Goal: Register for event/course: Sign up to attend an event or enroll in a course

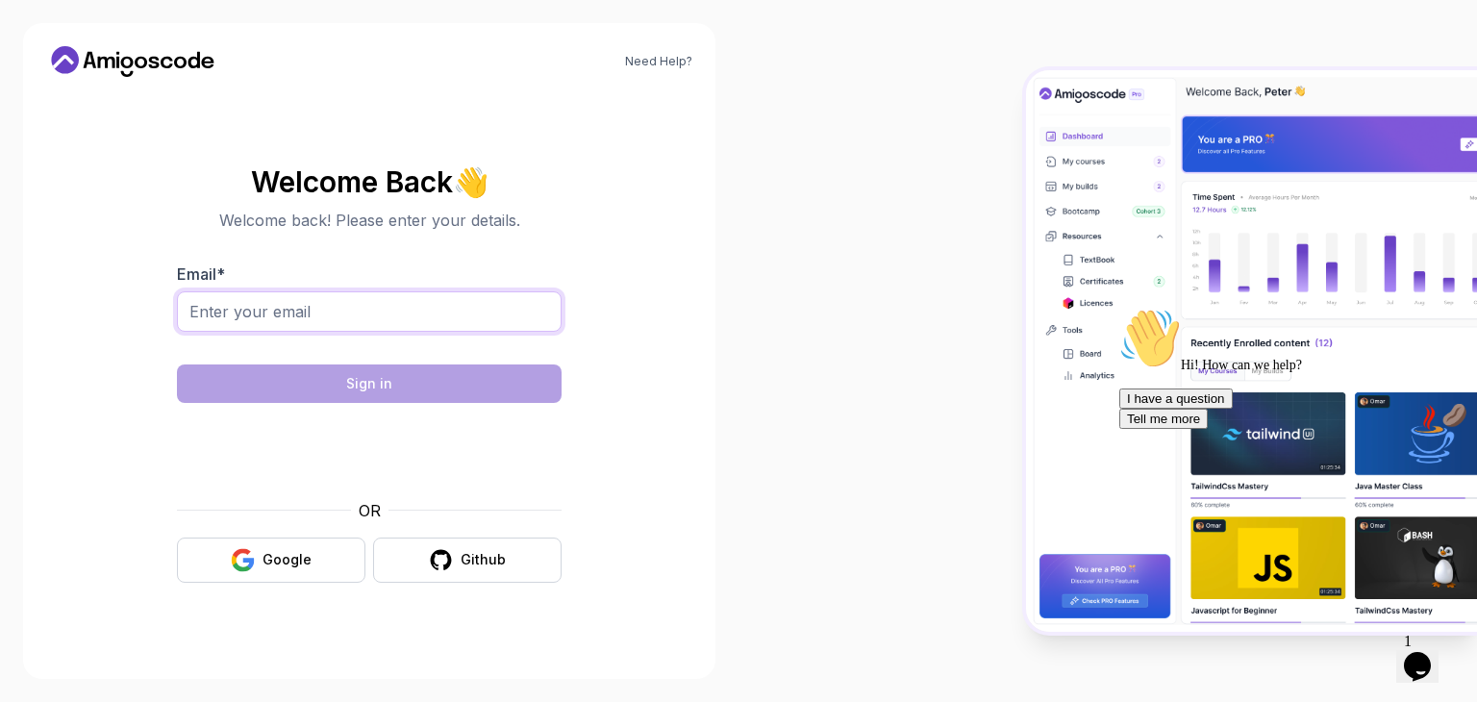
click at [331, 316] on input "Email *" at bounding box center [369, 311] width 385 height 40
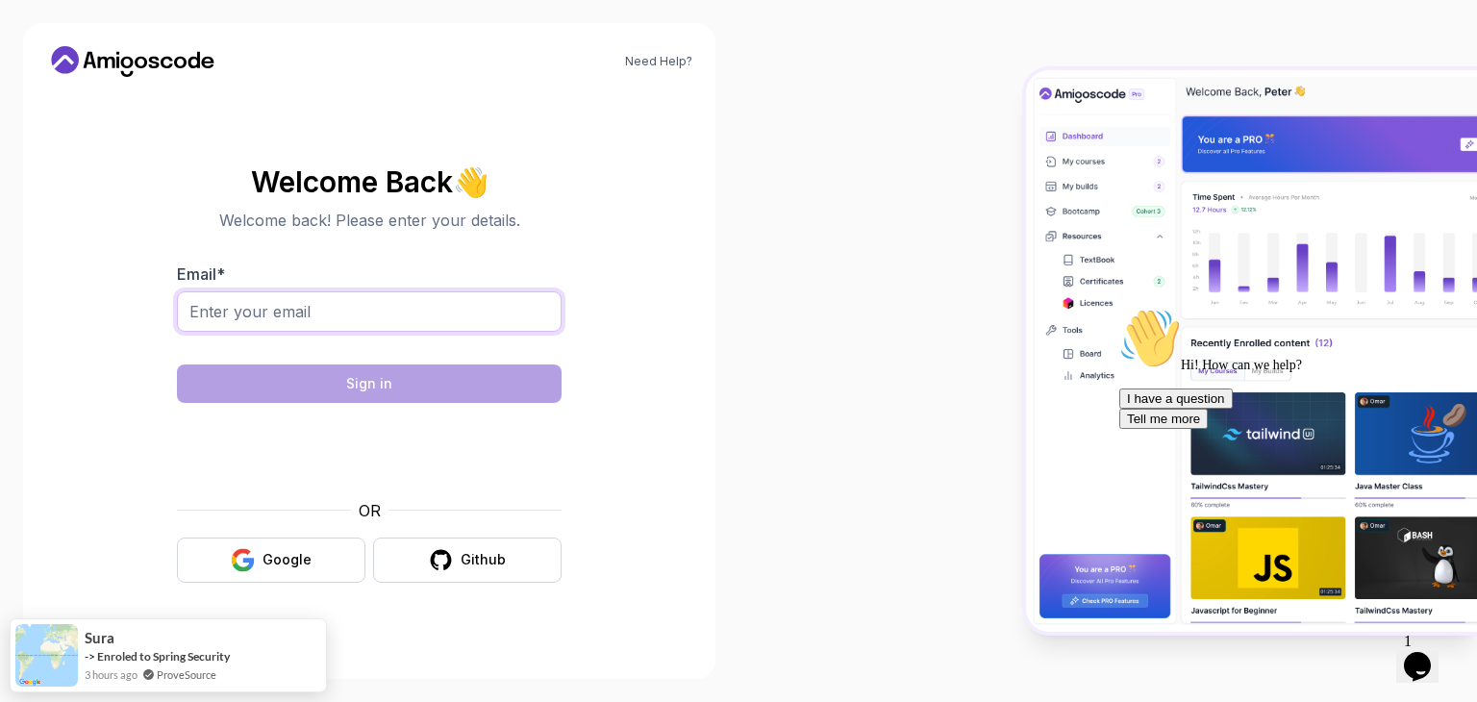
type input "[EMAIL_ADDRESS][DOMAIN_NAME]"
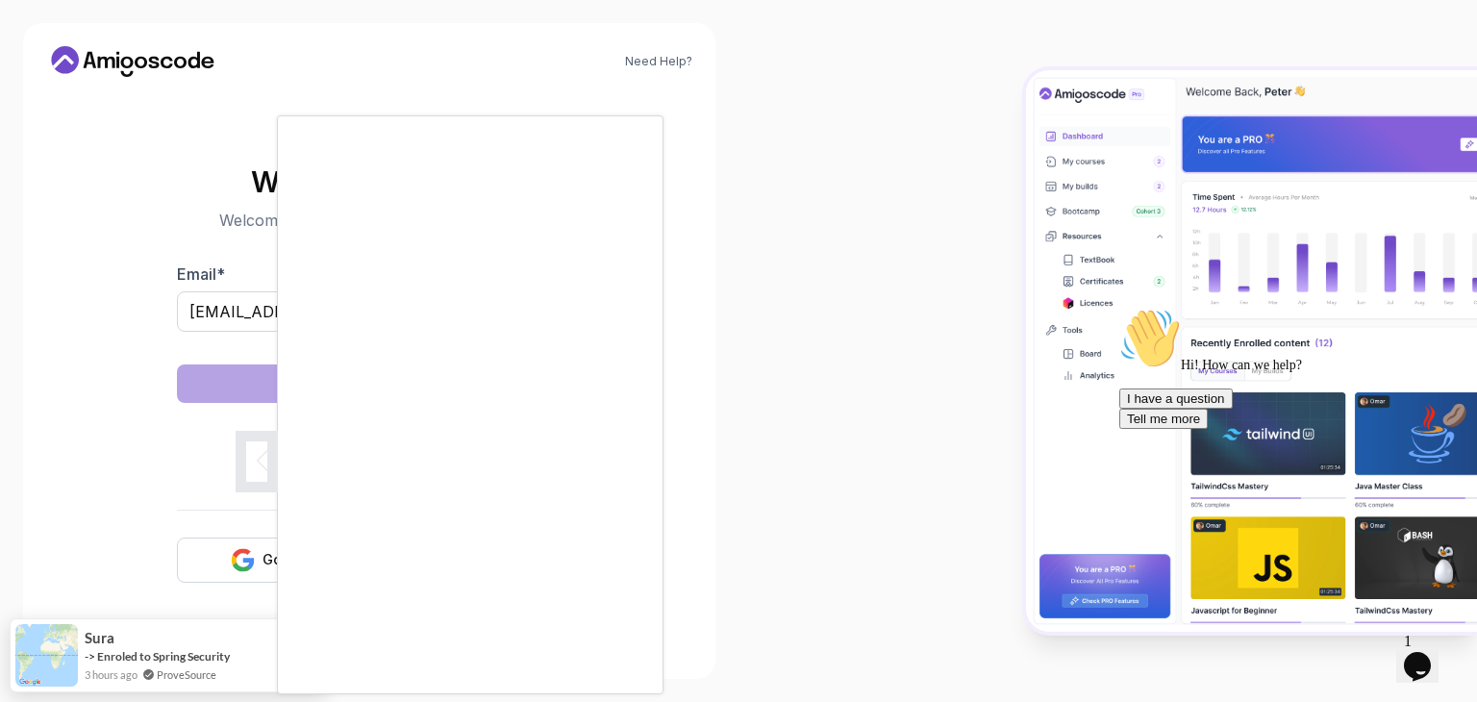
click at [189, 415] on div at bounding box center [738, 351] width 1477 height 702
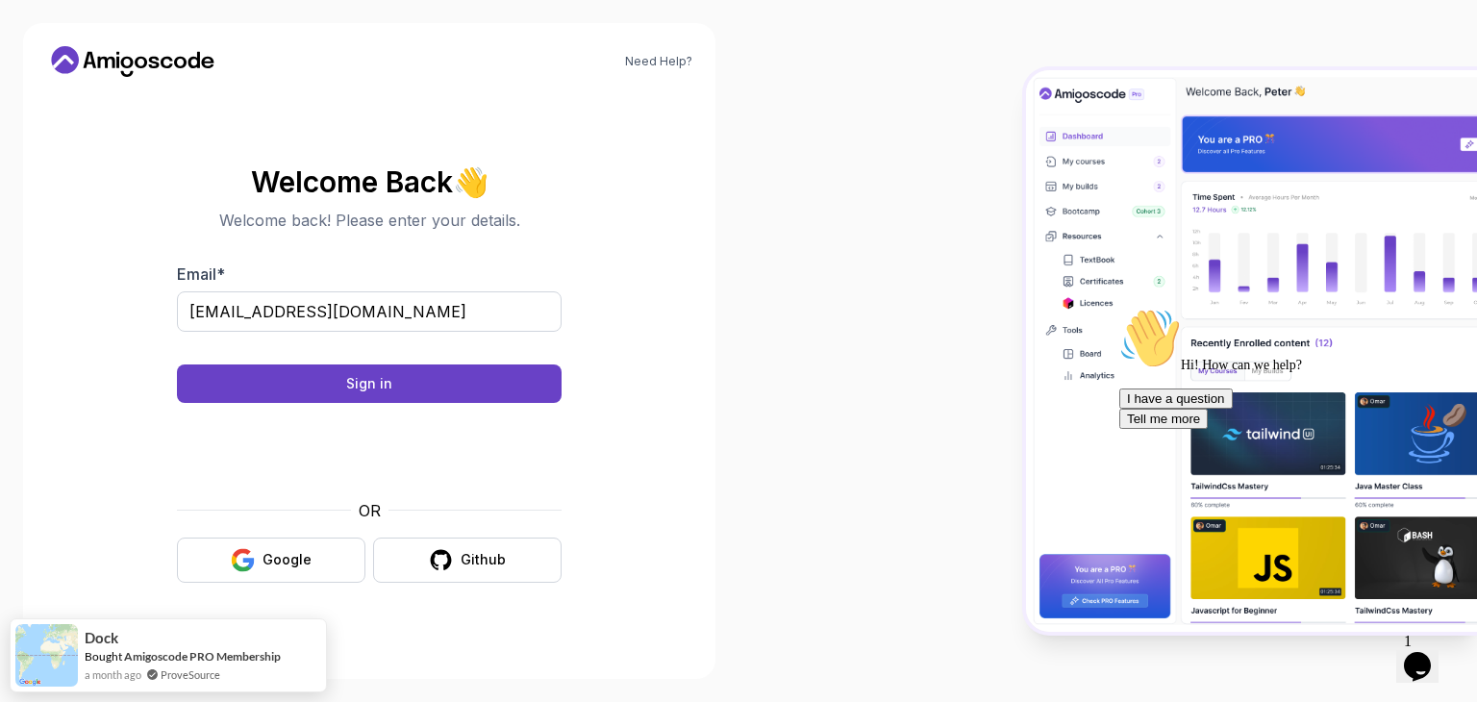
click at [1033, 189] on body "Need Help? Welcome Back 👋 Welcome back! Please enter your details. Email * [EMA…" at bounding box center [738, 351] width 1477 height 702
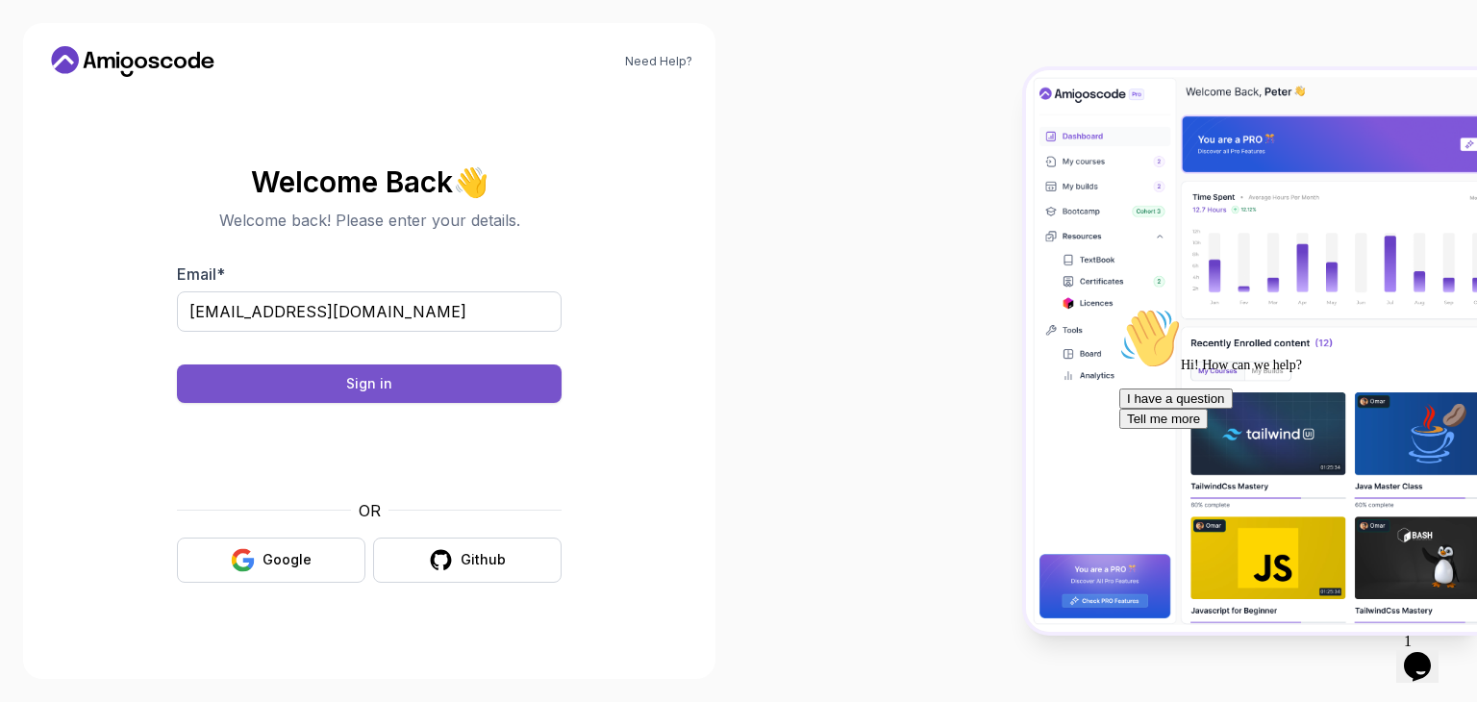
click at [457, 383] on button "Sign in" at bounding box center [369, 383] width 385 height 38
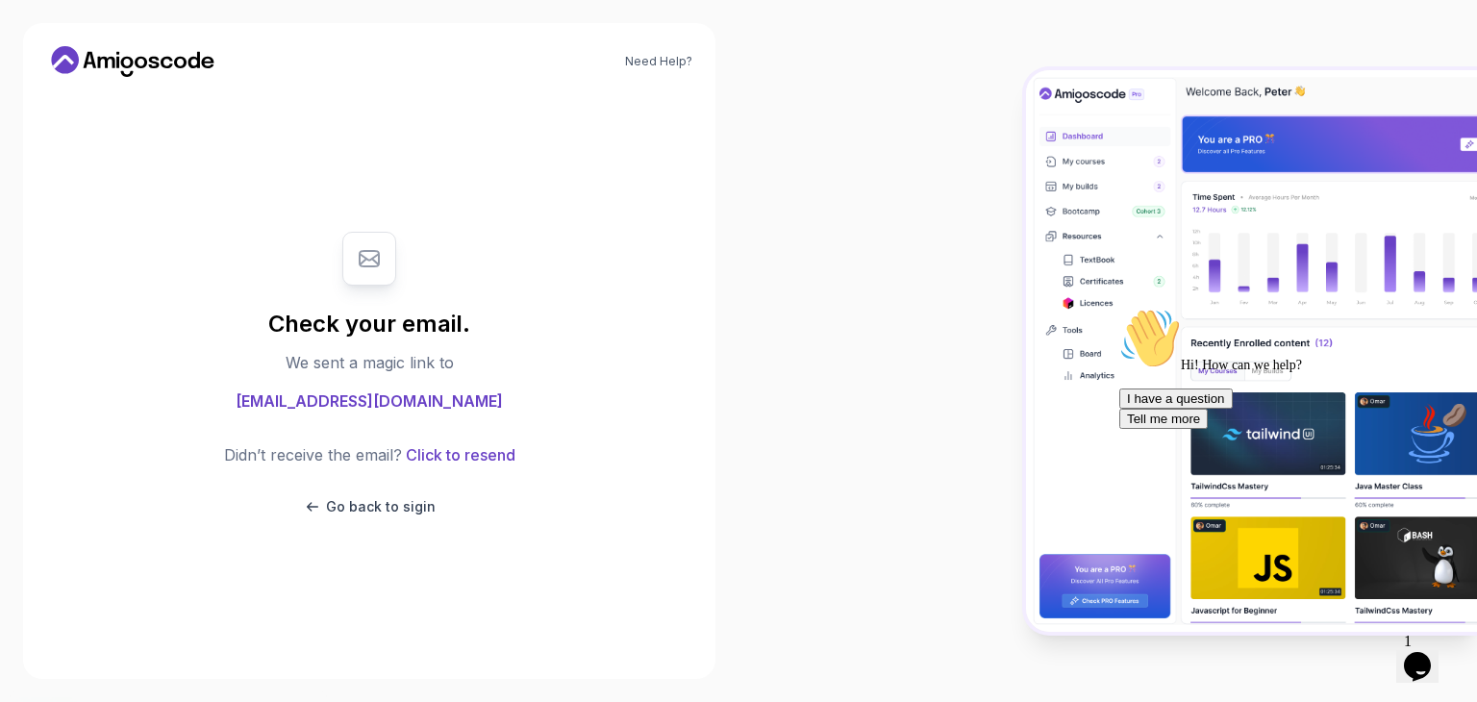
click at [155, 74] on icon at bounding box center [132, 61] width 173 height 31
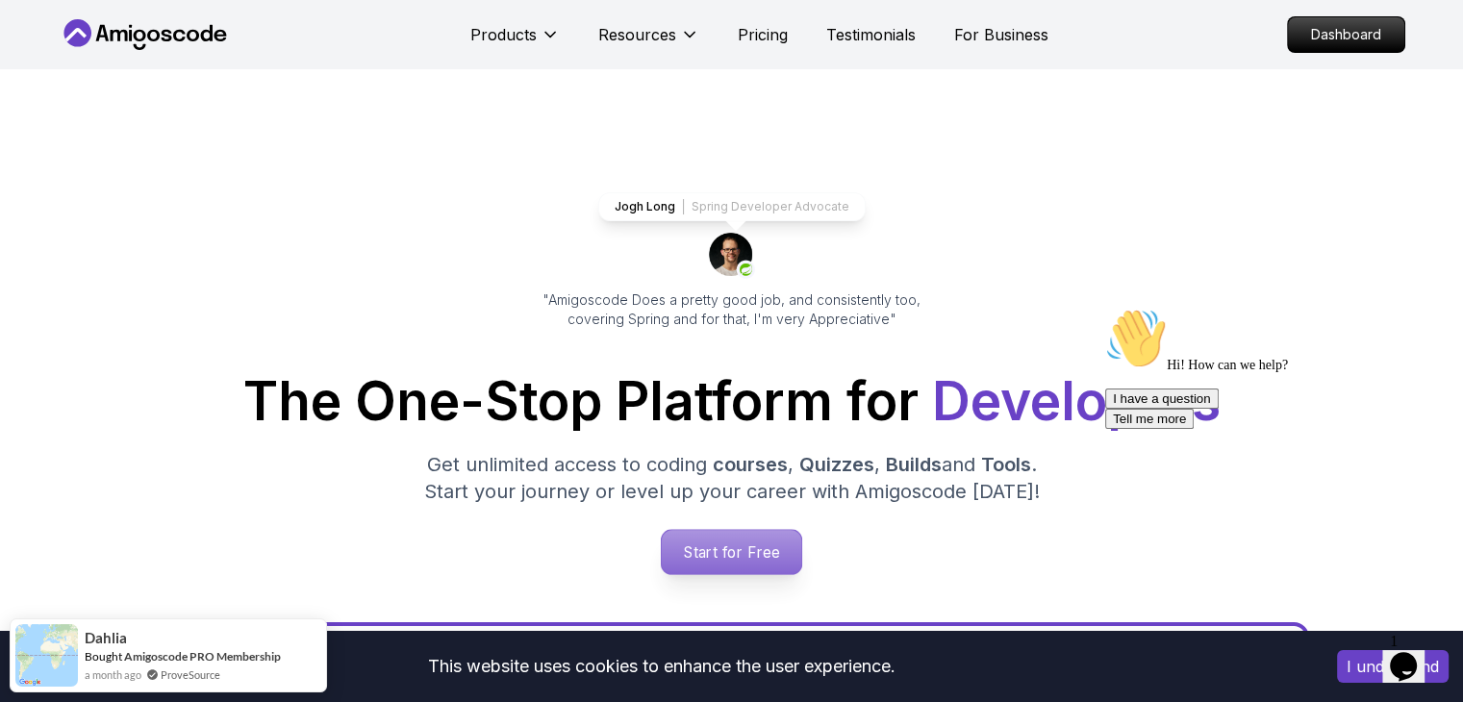
click at [786, 567] on p "Start for Free" at bounding box center [731, 552] width 139 height 44
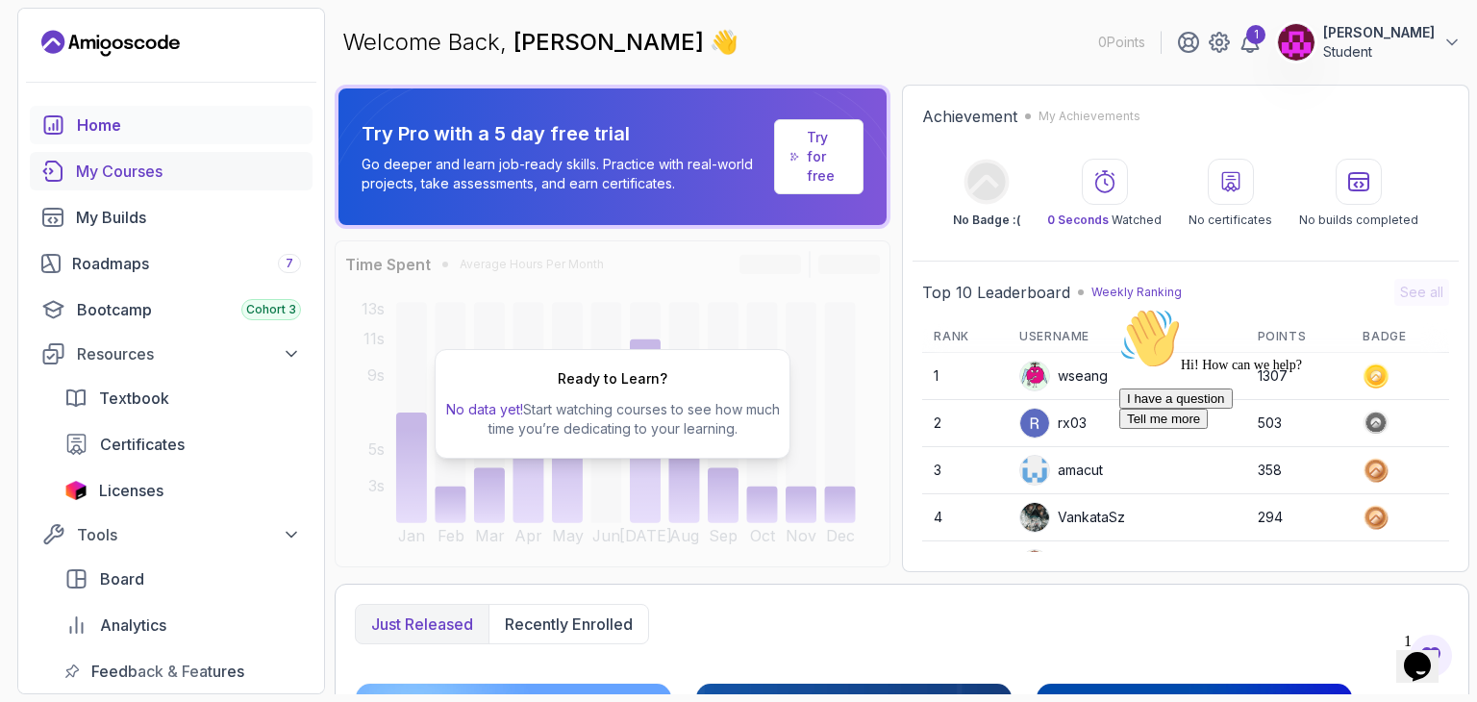
click at [181, 178] on div "My Courses" at bounding box center [188, 171] width 225 height 23
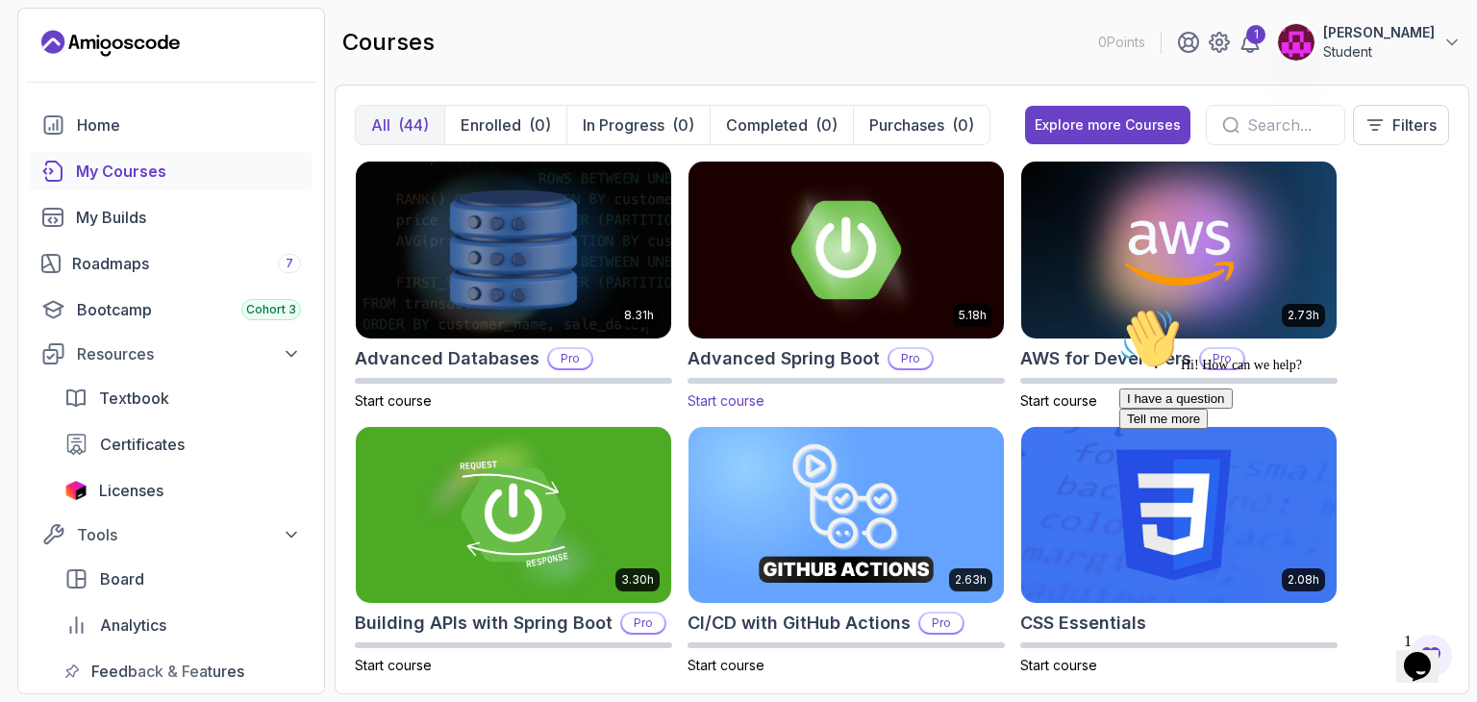
click at [753, 400] on span "Start course" at bounding box center [726, 400] width 77 height 16
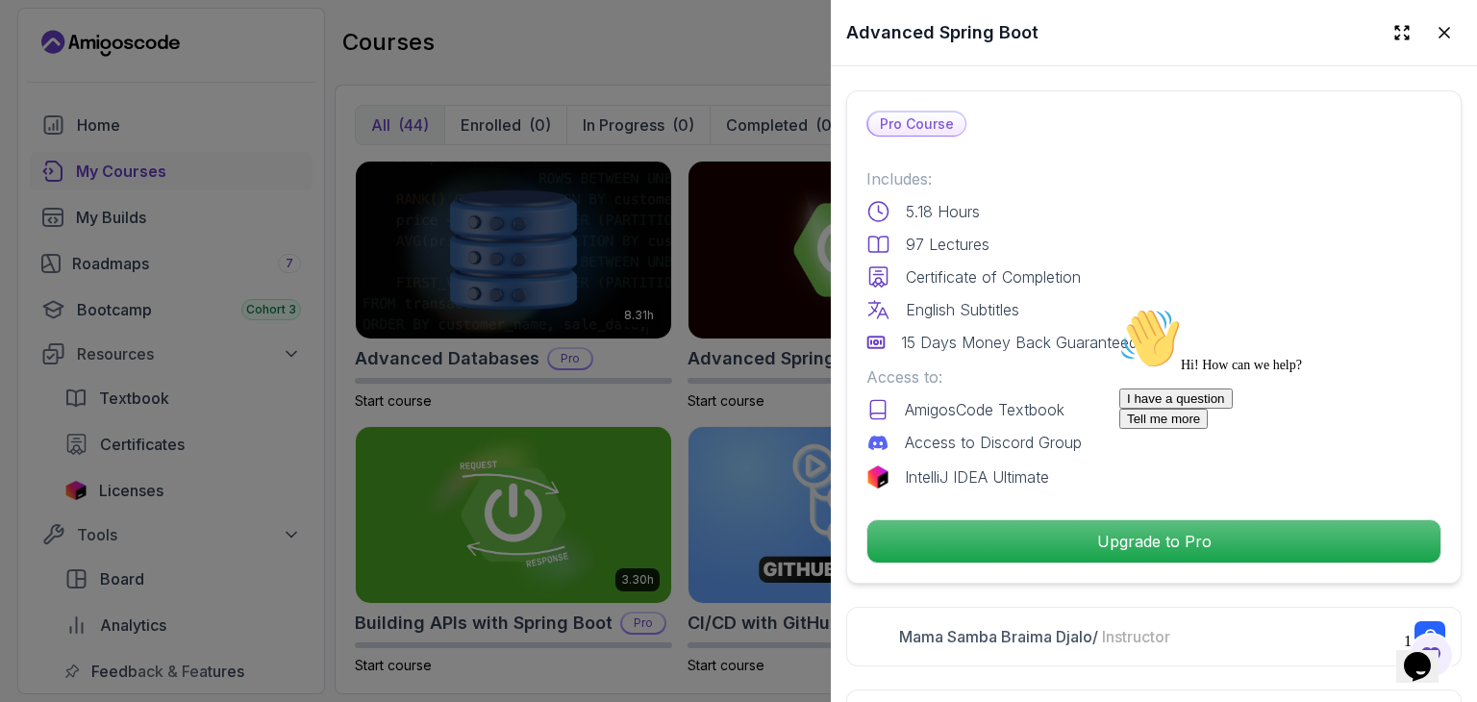
scroll to position [431, 0]
click at [667, 448] on div at bounding box center [738, 351] width 1477 height 702
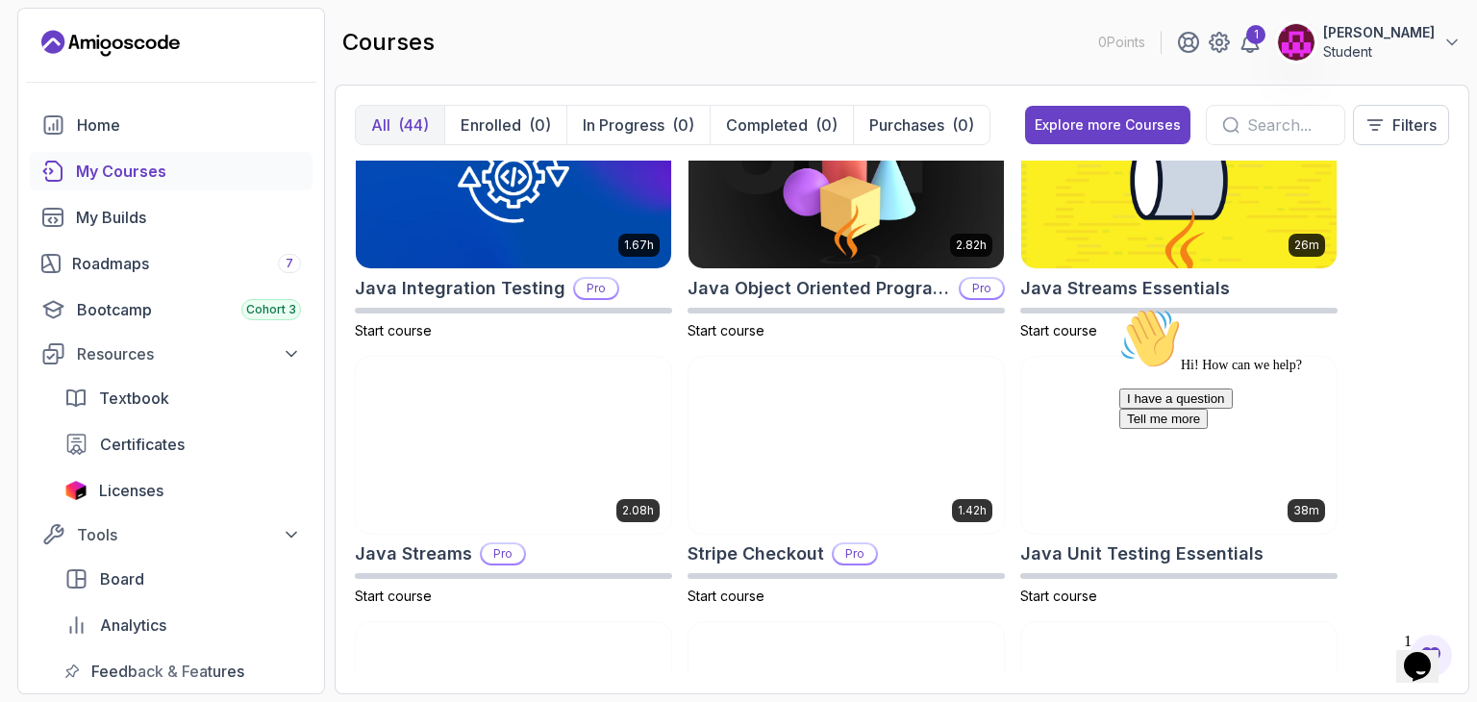
scroll to position [1692, 0]
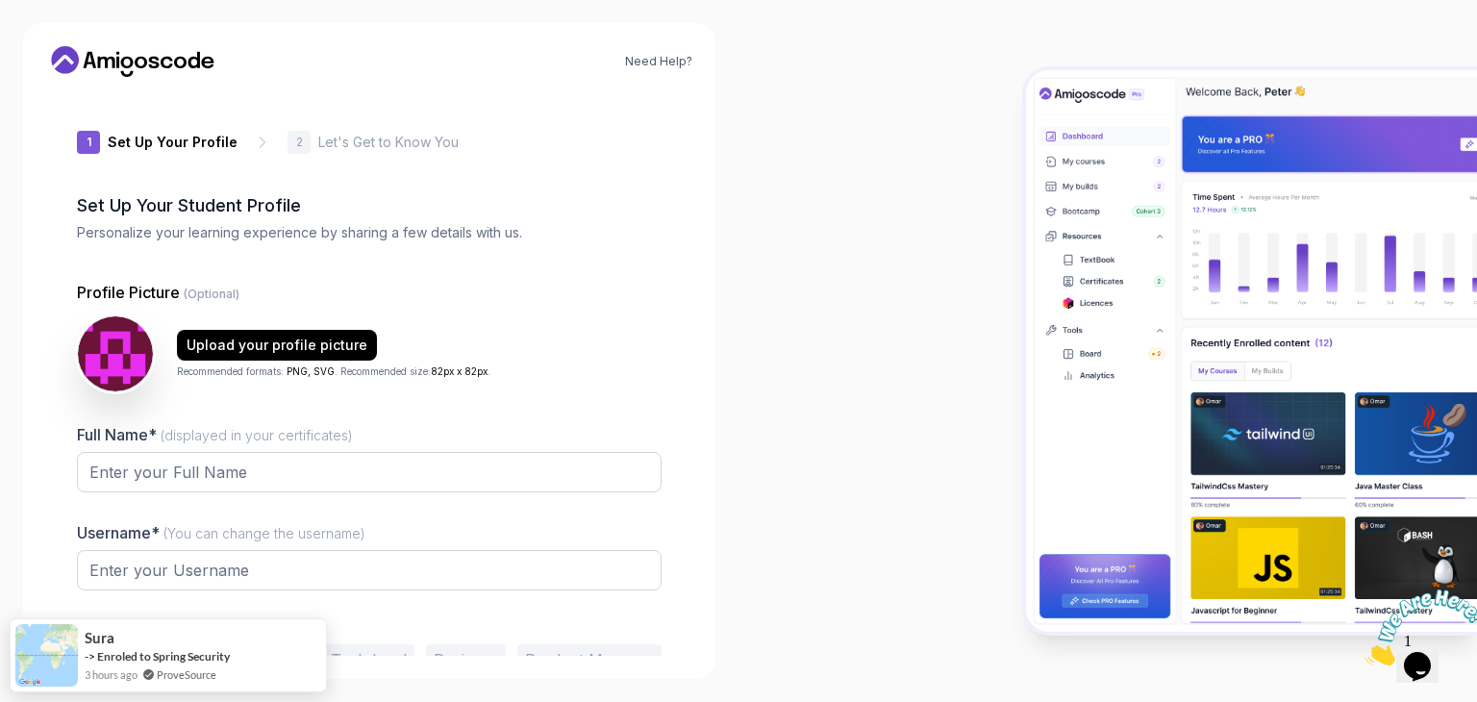
type input "sunnyotter94e36"
click at [126, 344] on img at bounding box center [115, 353] width 79 height 79
click at [188, 474] on input "Full Name* (displayed in your certificates)" at bounding box center [369, 472] width 585 height 40
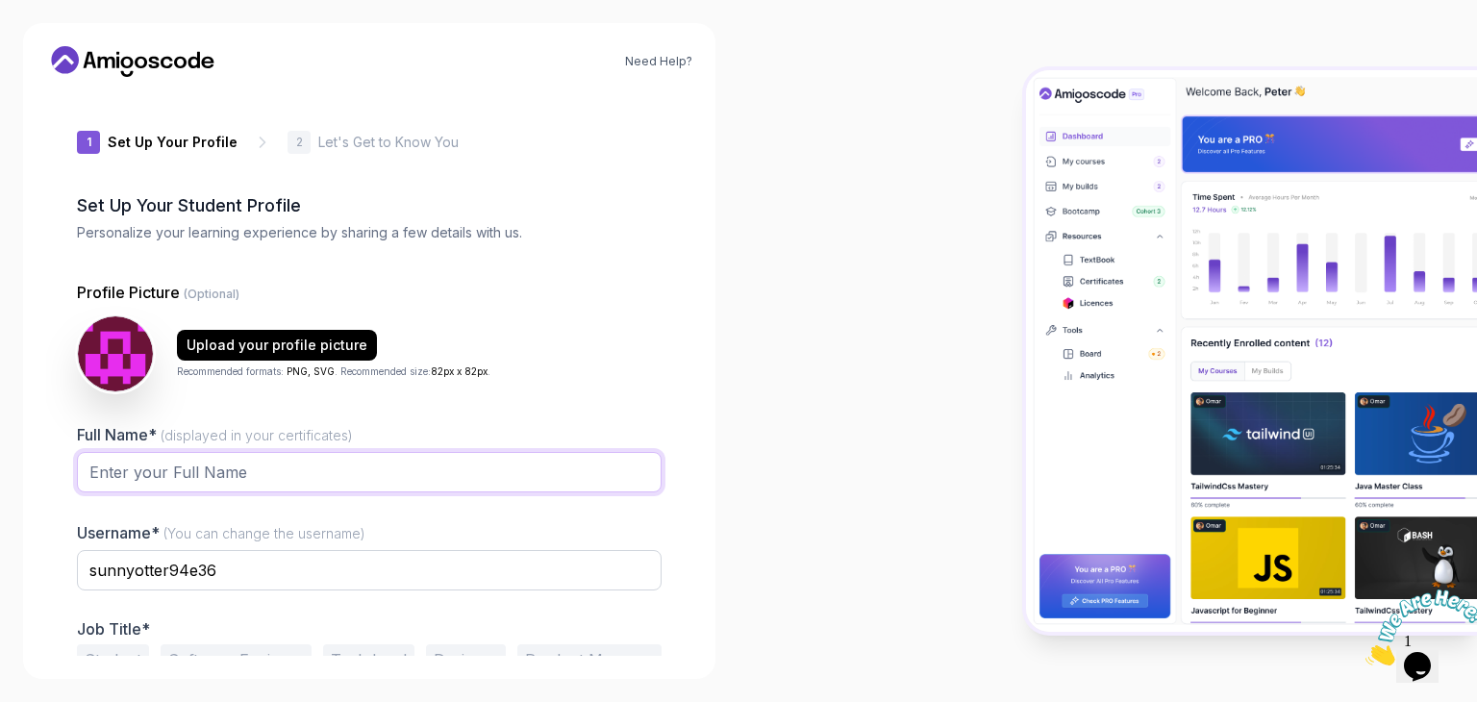
type input "[PERSON_NAME]"
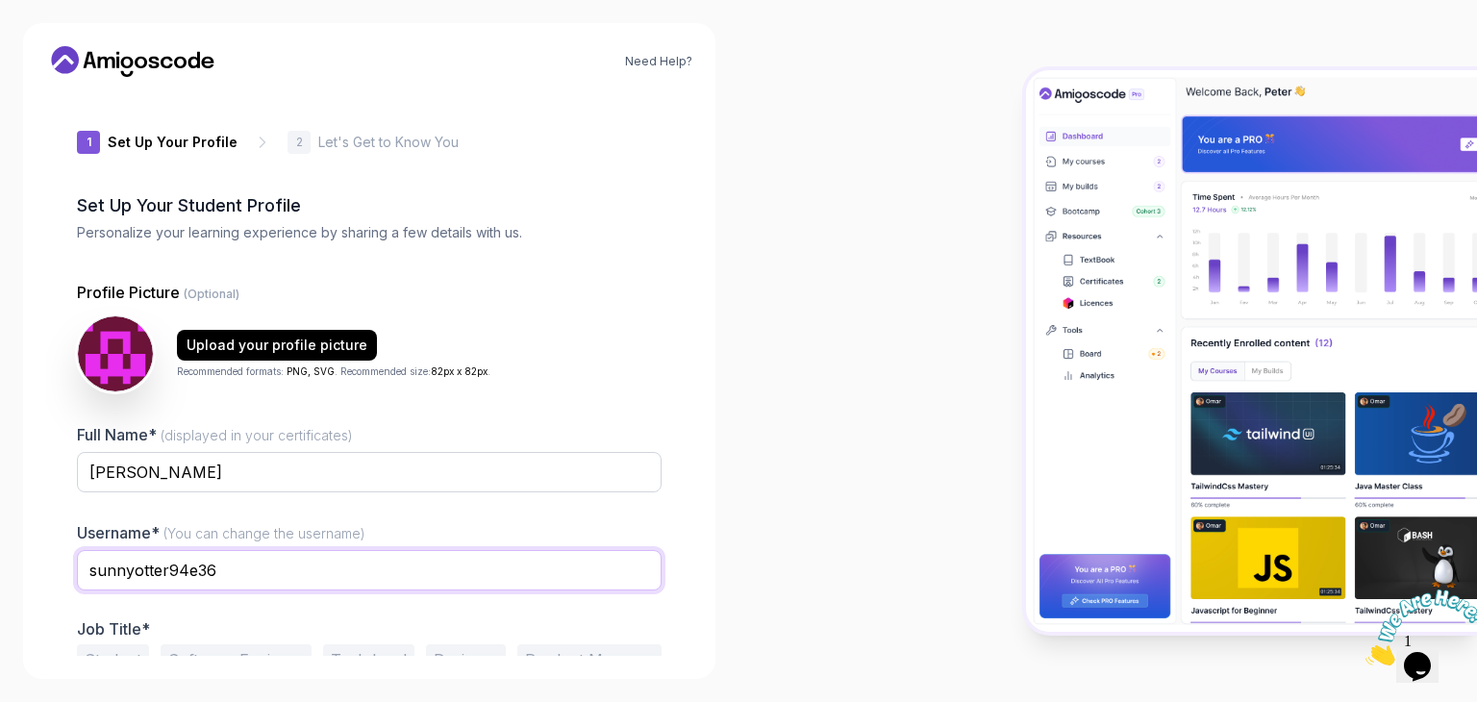
click at [238, 557] on input "sunnyotter94e36" at bounding box center [369, 570] width 585 height 40
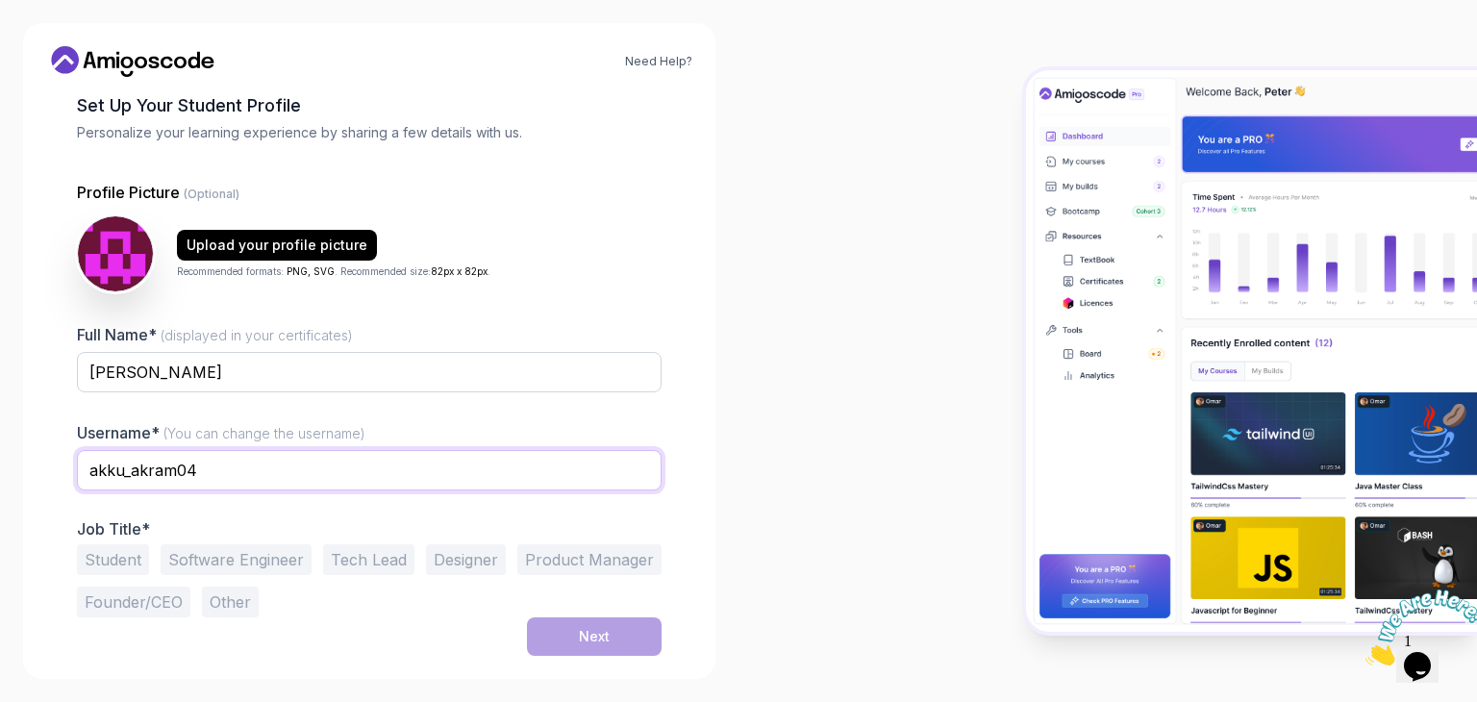
type input "akku_akram04"
click at [135, 555] on button "Student" at bounding box center [113, 559] width 72 height 31
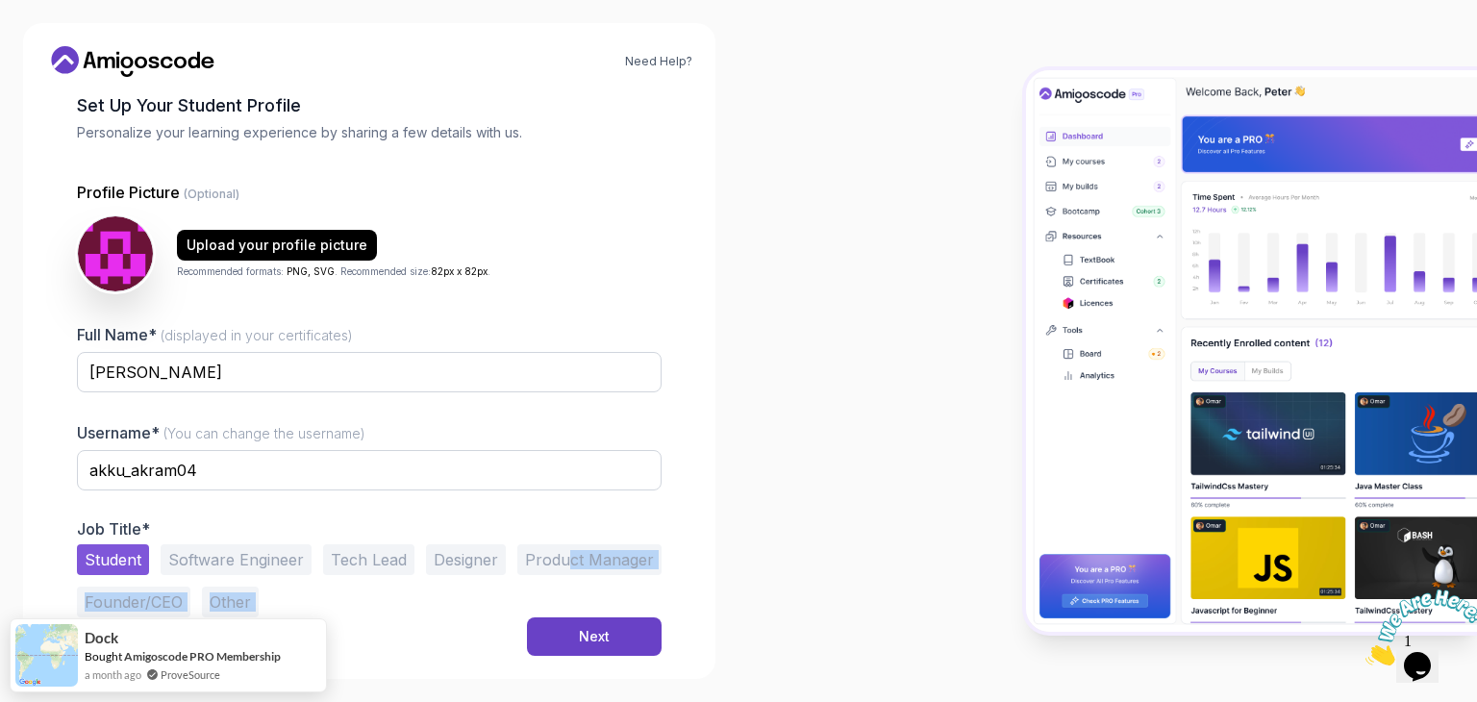
drag, startPoint x: 565, startPoint y: 612, endPoint x: 569, endPoint y: 666, distance: 55.0
click at [569, 666] on div "Need Help? 1 Set Up Your Profile 1 Set Up Your Profile 2 Let's Get to Know You …" at bounding box center [369, 351] width 692 height 656
click at [581, 631] on div "Next" at bounding box center [594, 636] width 31 height 19
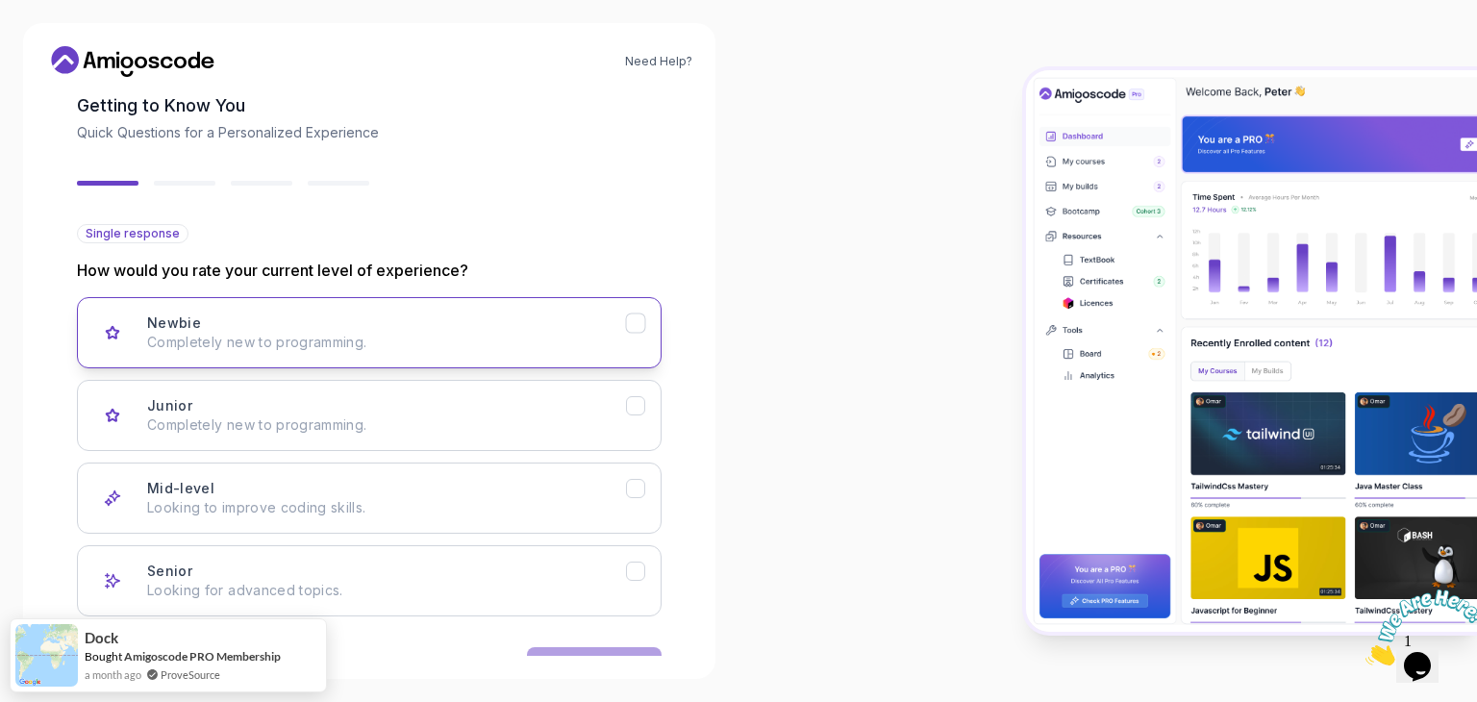
click at [484, 345] on p "Completely new to programming." at bounding box center [386, 342] width 479 height 19
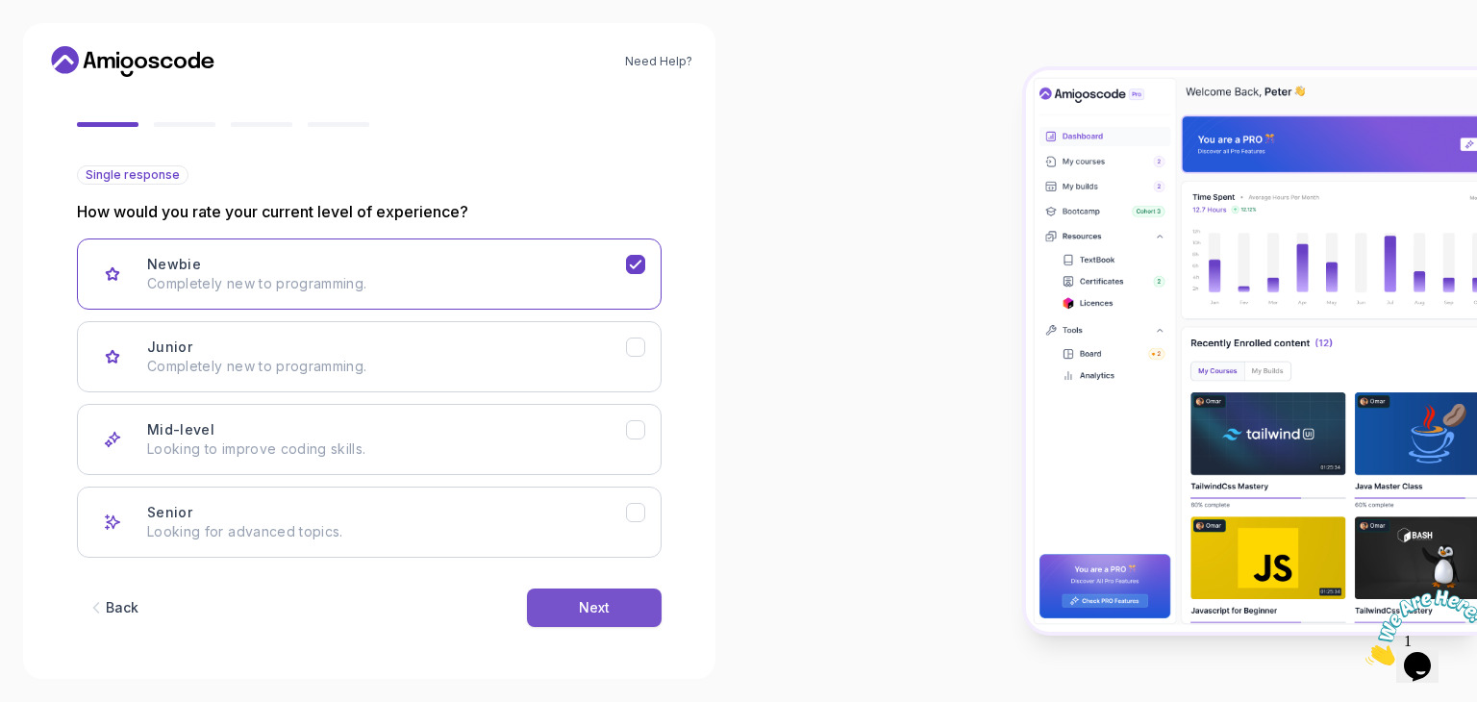
click at [553, 597] on button "Next" at bounding box center [594, 608] width 135 height 38
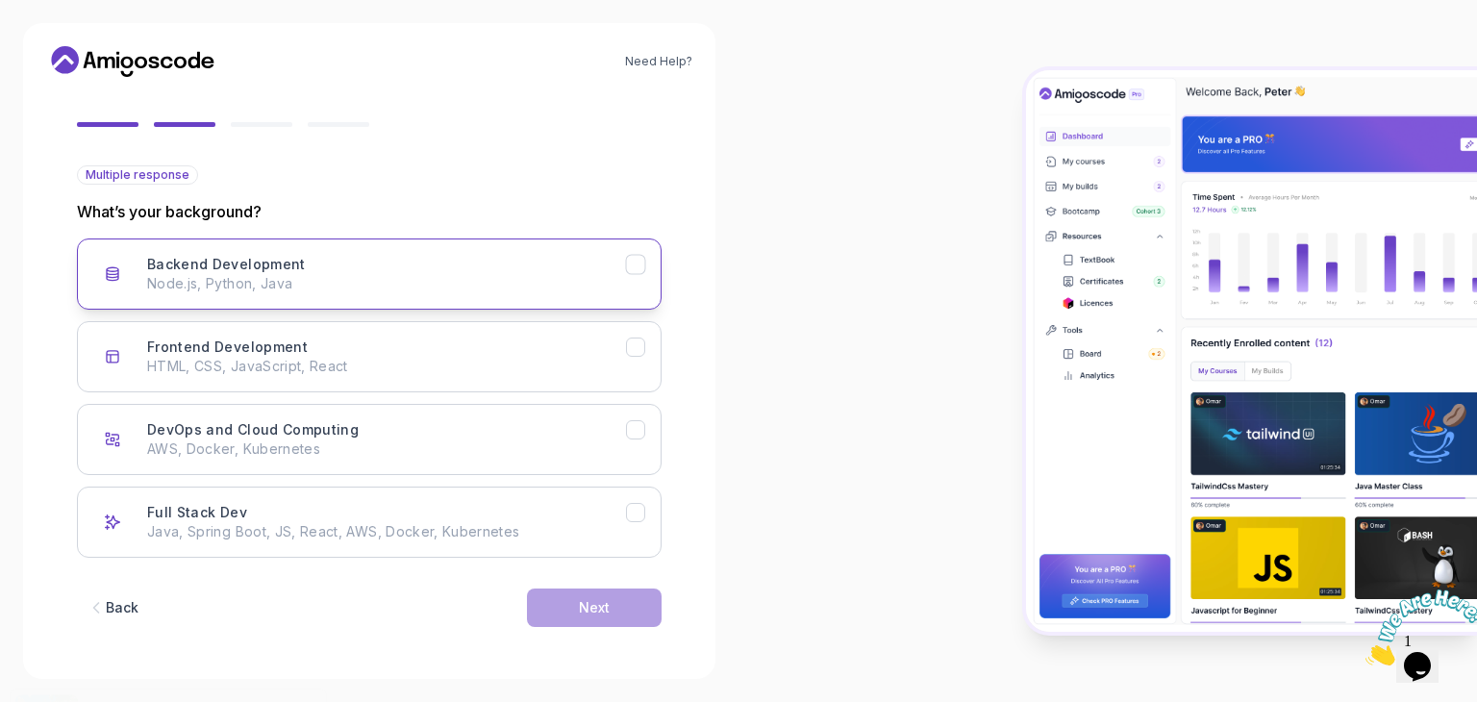
click at [558, 281] on p "Node.js, Python, Java" at bounding box center [386, 283] width 479 height 19
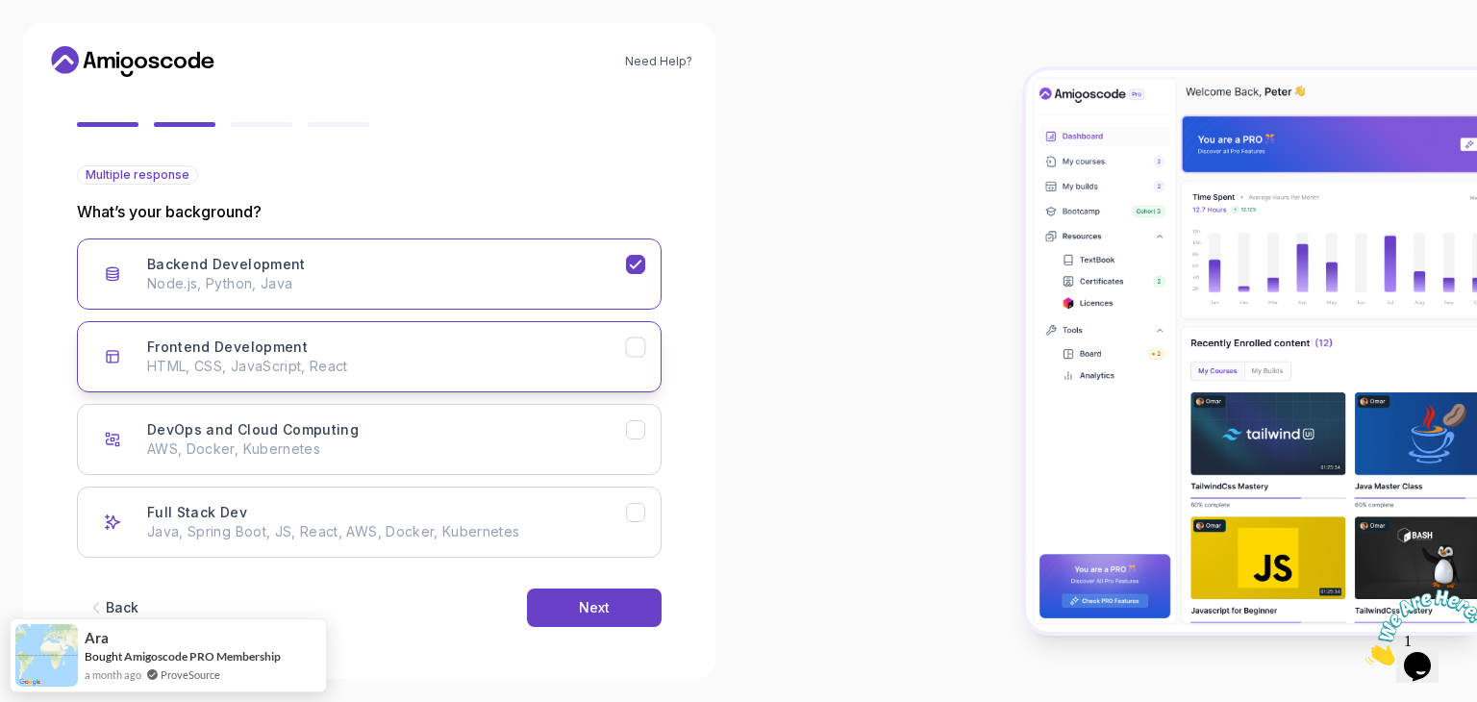
click at [550, 359] on p "HTML, CSS, JavaScript, React" at bounding box center [386, 366] width 479 height 19
click at [518, 516] on div "Full Stack Dev Java, Spring Boot, JS, React, AWS, Docker, Kubernetes" at bounding box center [386, 522] width 479 height 38
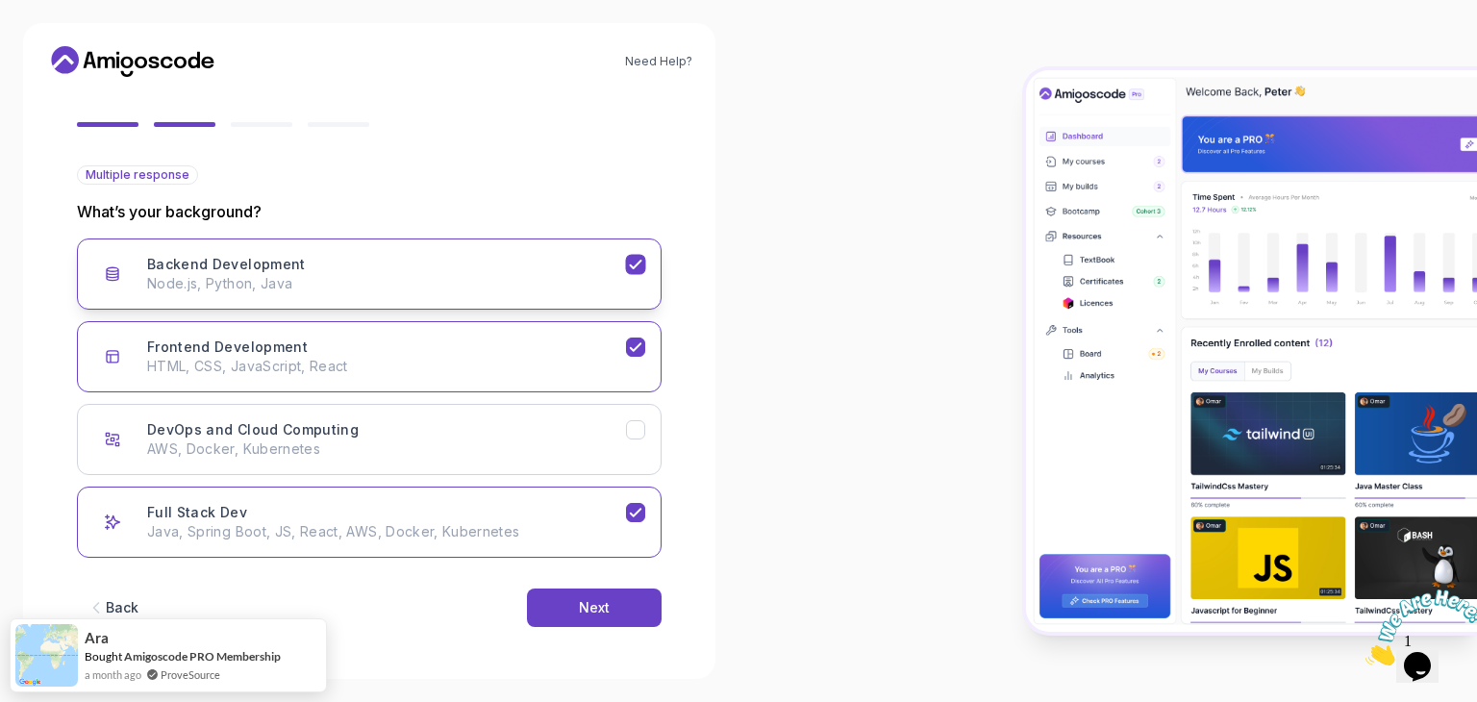
click at [640, 264] on icon "Backend Development" at bounding box center [636, 265] width 18 height 18
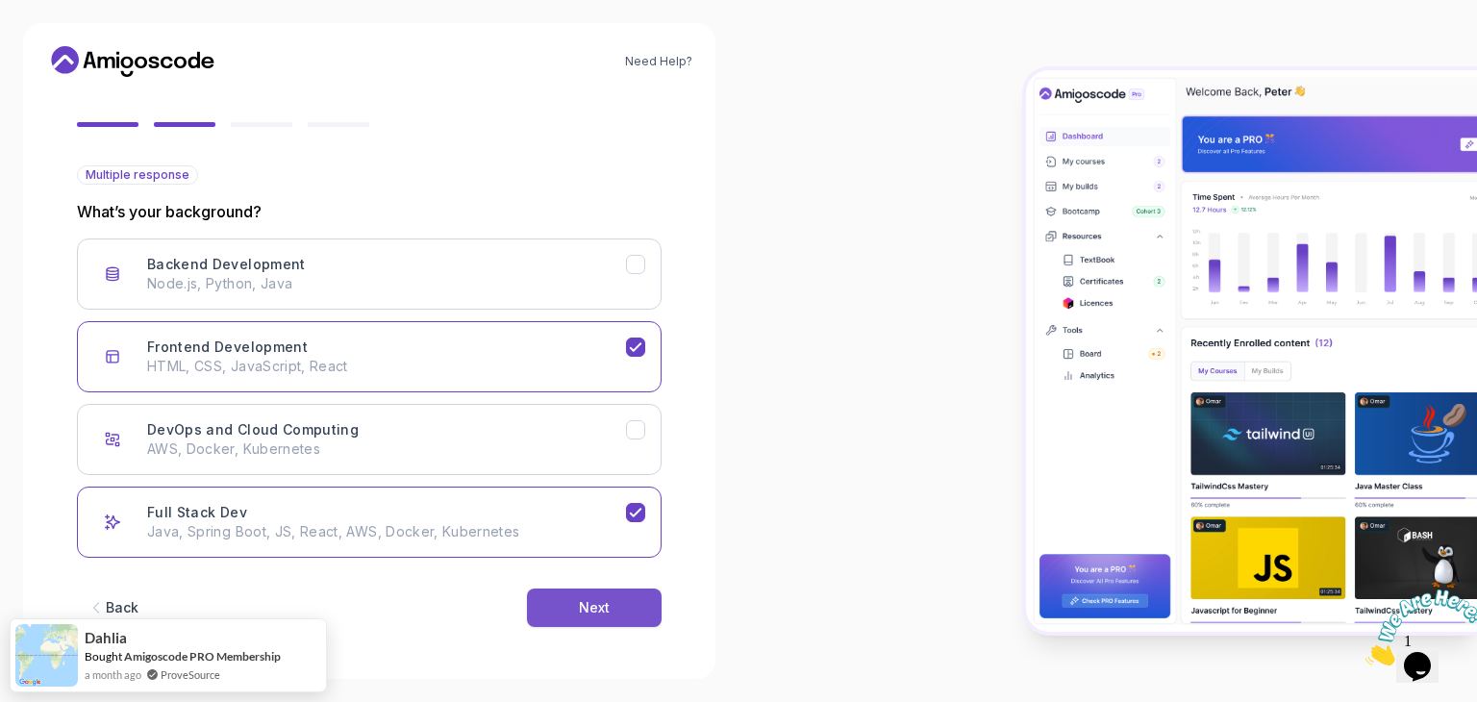
click at [566, 597] on button "Next" at bounding box center [594, 608] width 135 height 38
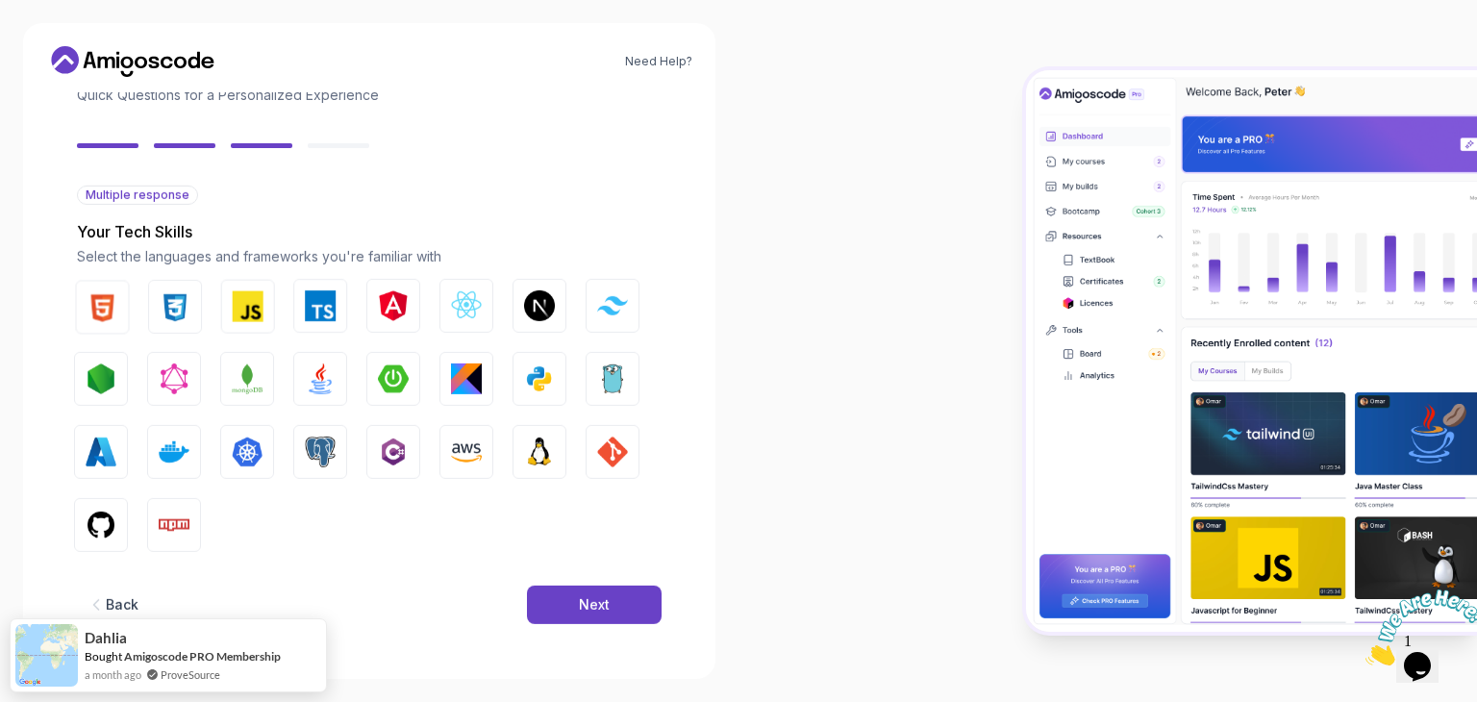
scroll to position [138, 0]
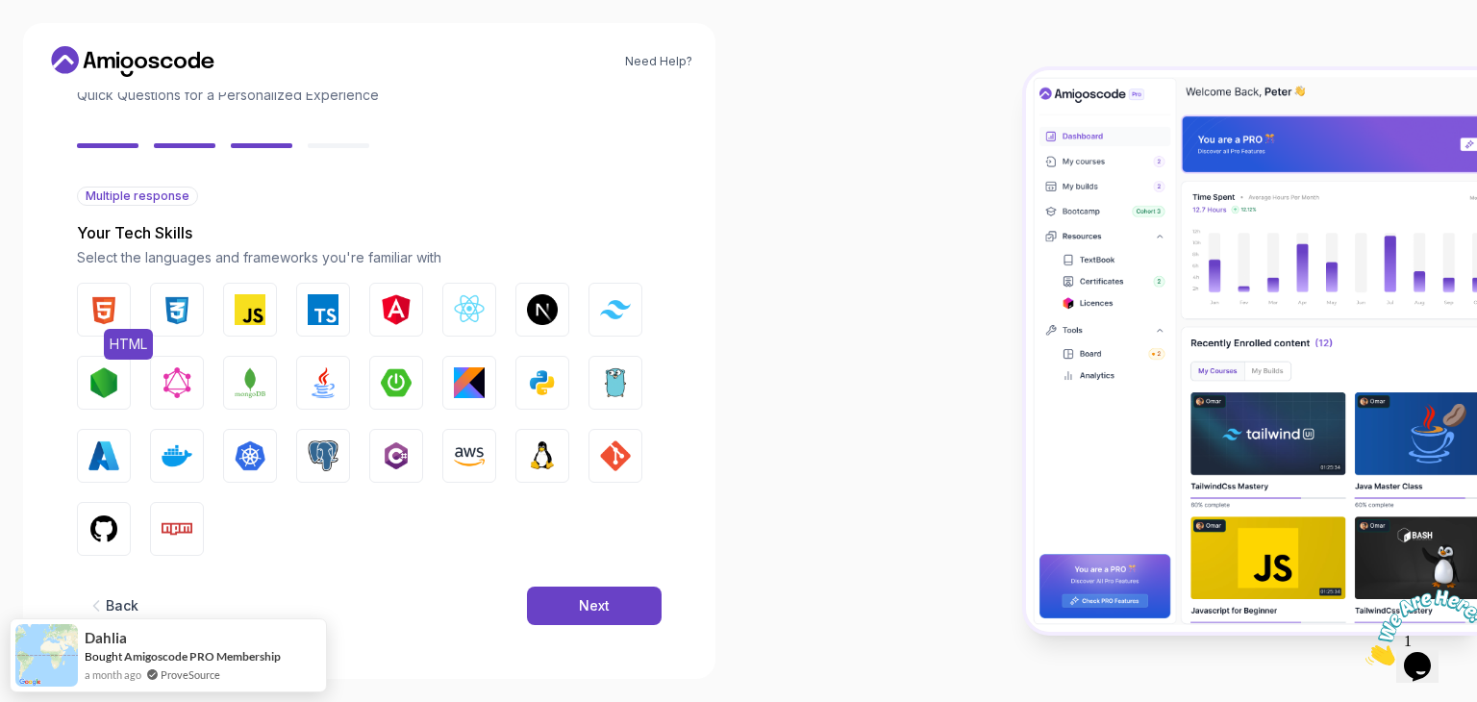
click at [92, 309] on img "button" at bounding box center [103, 309] width 31 height 31
click at [164, 311] on img "button" at bounding box center [177, 309] width 31 height 31
click at [239, 322] on img "button" at bounding box center [250, 309] width 31 height 31
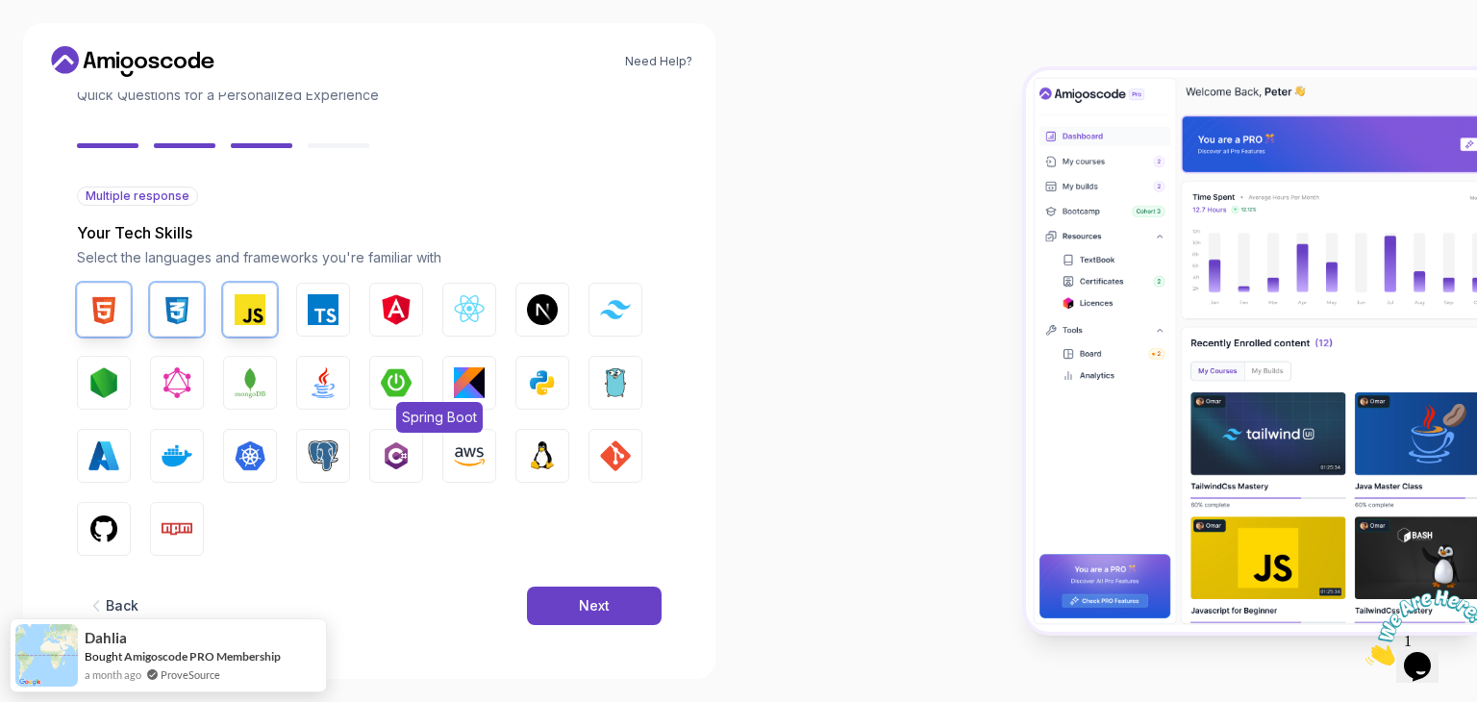
click at [386, 375] on img "button" at bounding box center [396, 382] width 31 height 31
click at [325, 389] on img "button" at bounding box center [323, 382] width 31 height 31
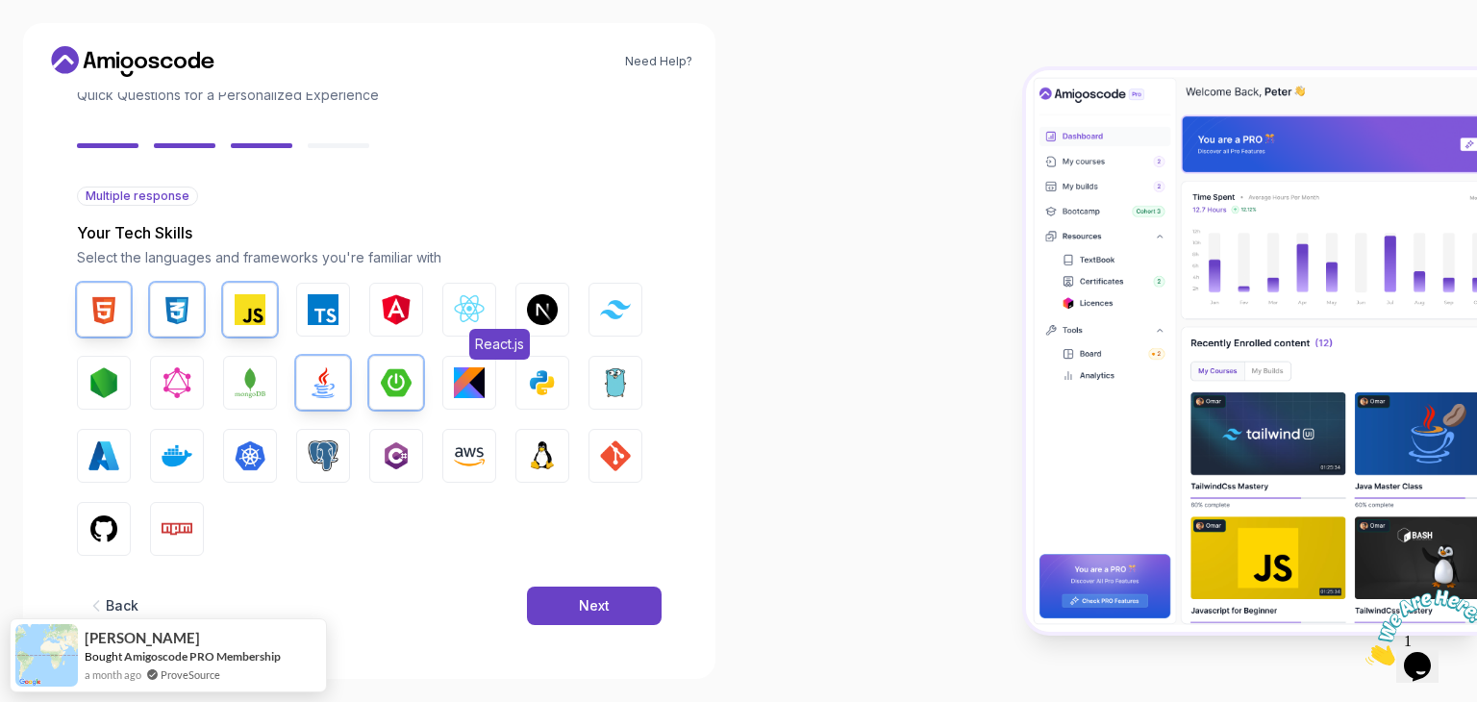
click at [475, 303] on img "button" at bounding box center [469, 309] width 31 height 31
click at [569, 605] on button "Next" at bounding box center [594, 606] width 135 height 38
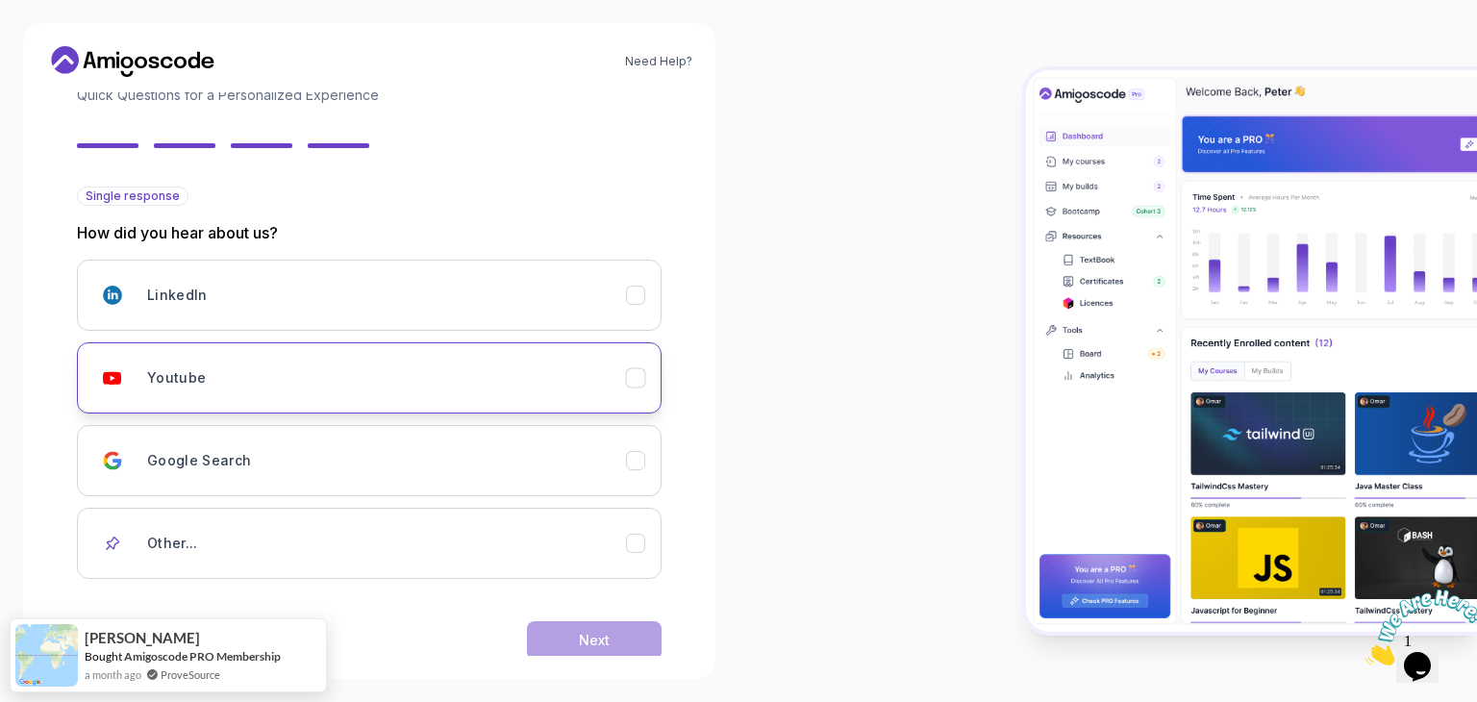
click at [523, 409] on button "Youtube" at bounding box center [369, 377] width 585 height 71
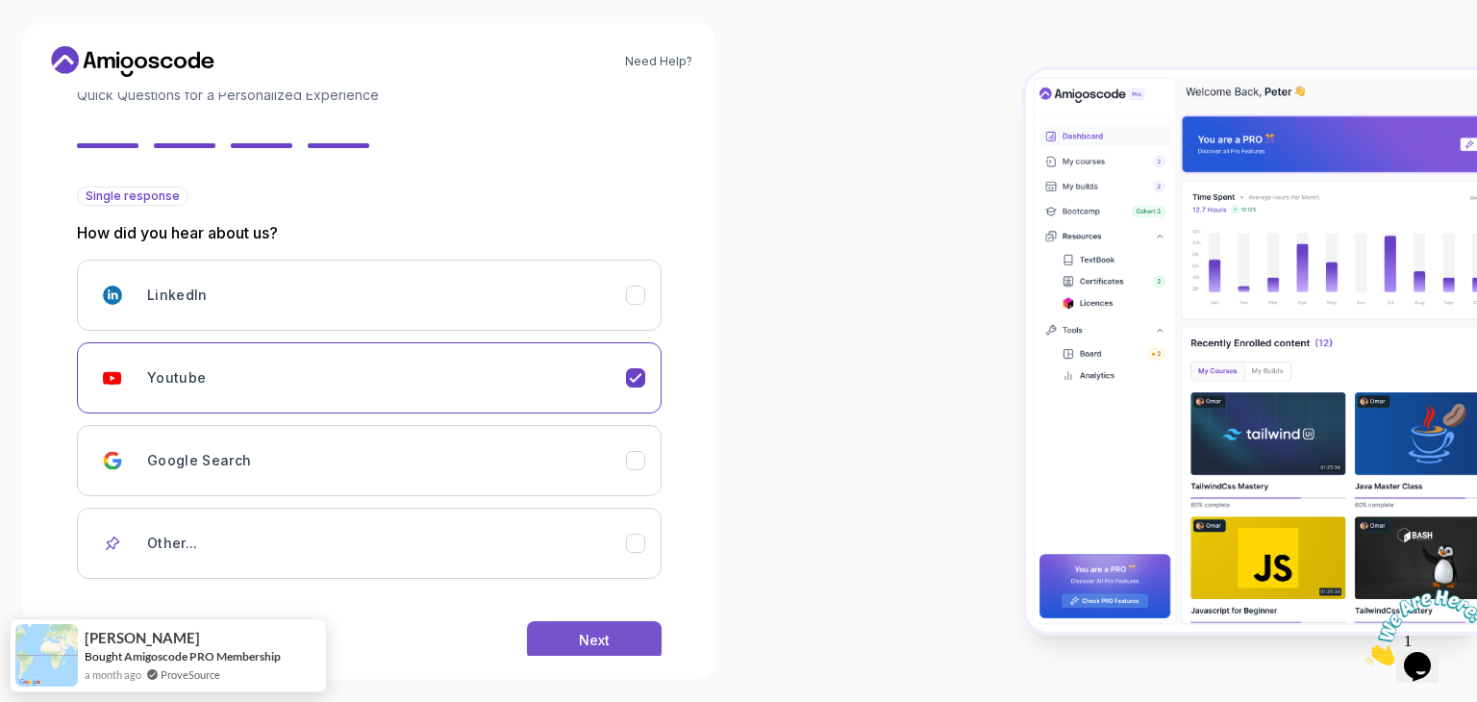
click at [604, 621] on button "Next" at bounding box center [594, 640] width 135 height 38
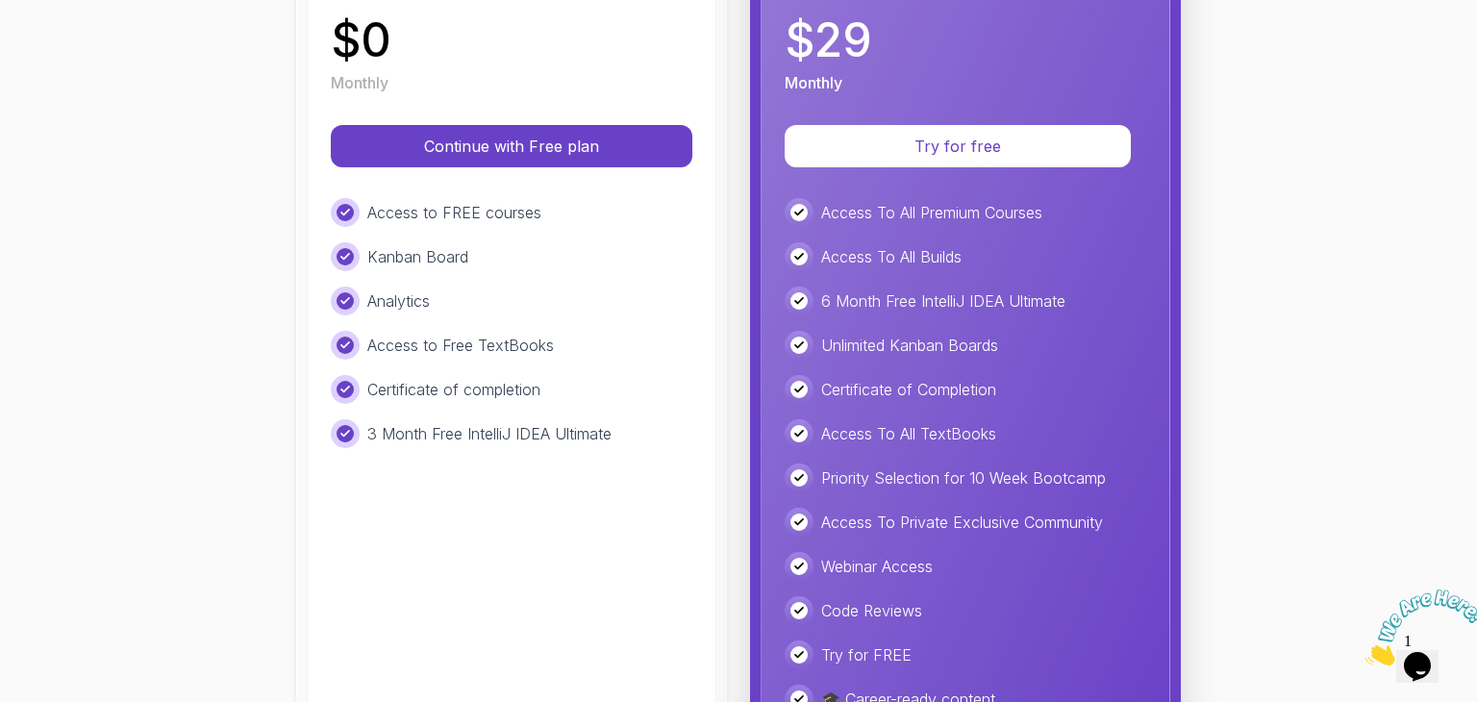
scroll to position [380, 0]
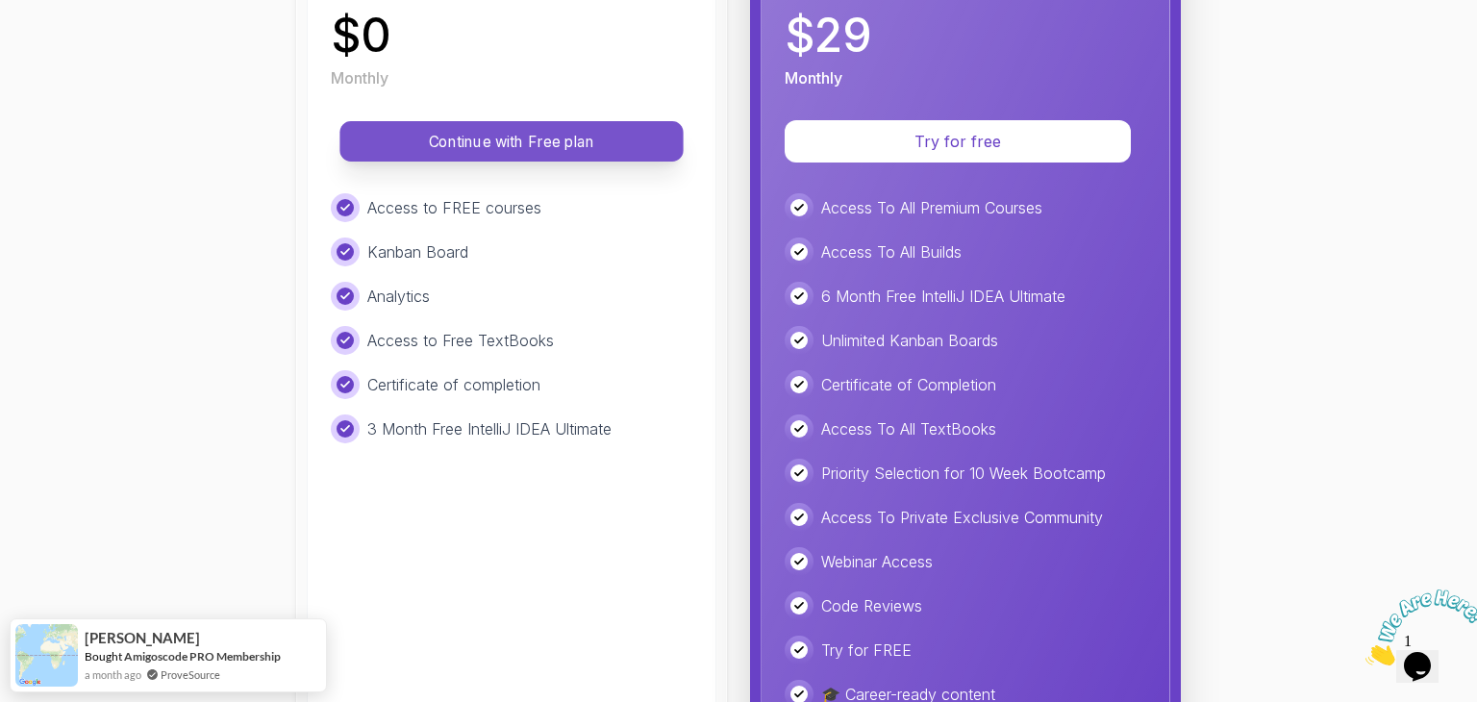
click at [595, 128] on button "Continue with Free plan" at bounding box center [510, 141] width 343 height 40
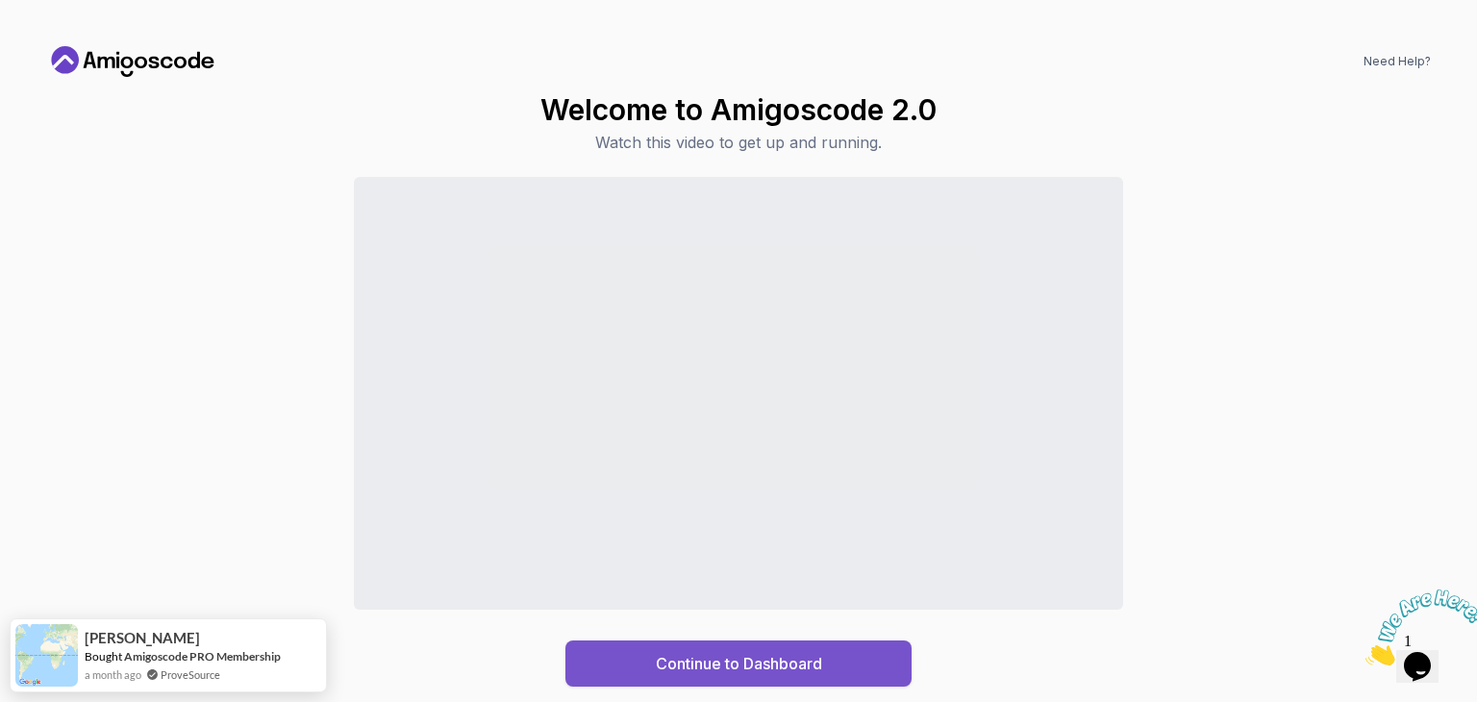
click at [703, 667] on div "Continue to Dashboard" at bounding box center [739, 663] width 166 height 23
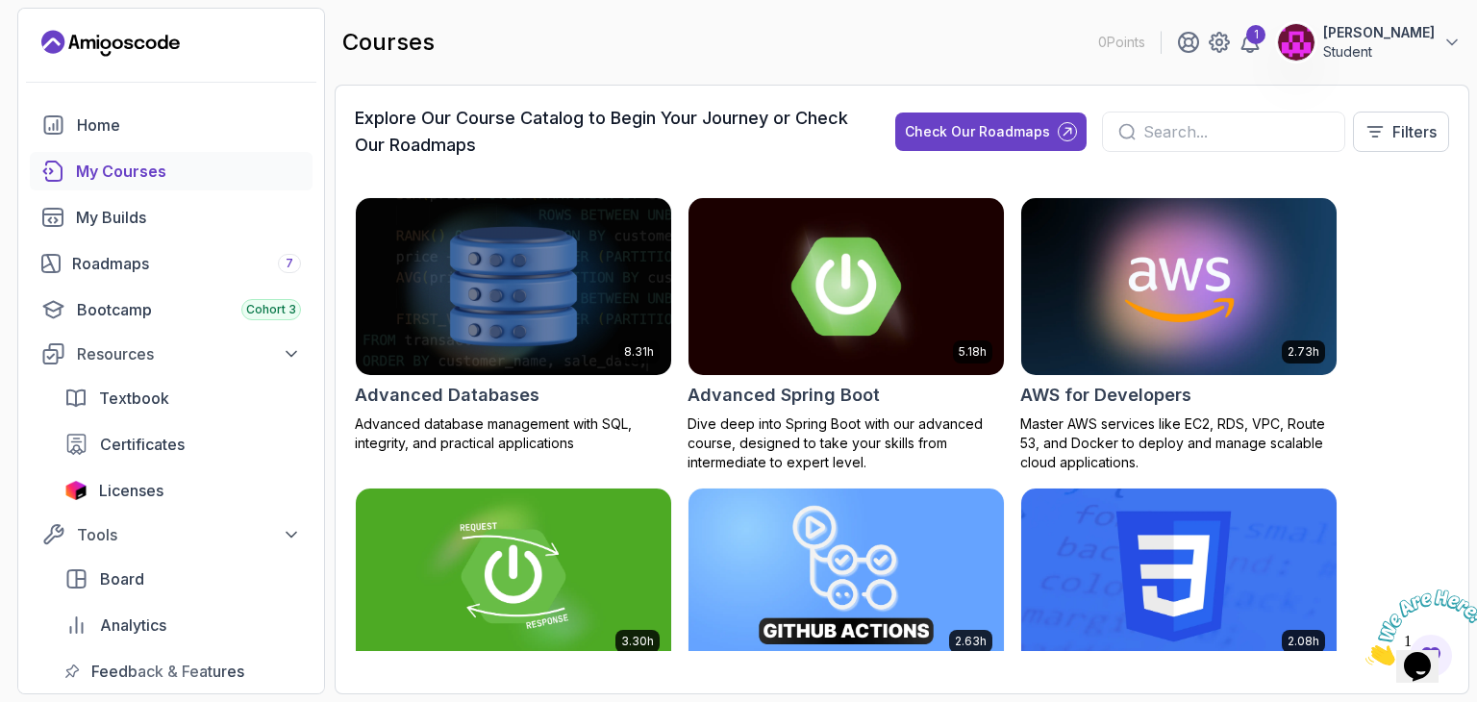
click at [824, 357] on img at bounding box center [846, 286] width 331 height 186
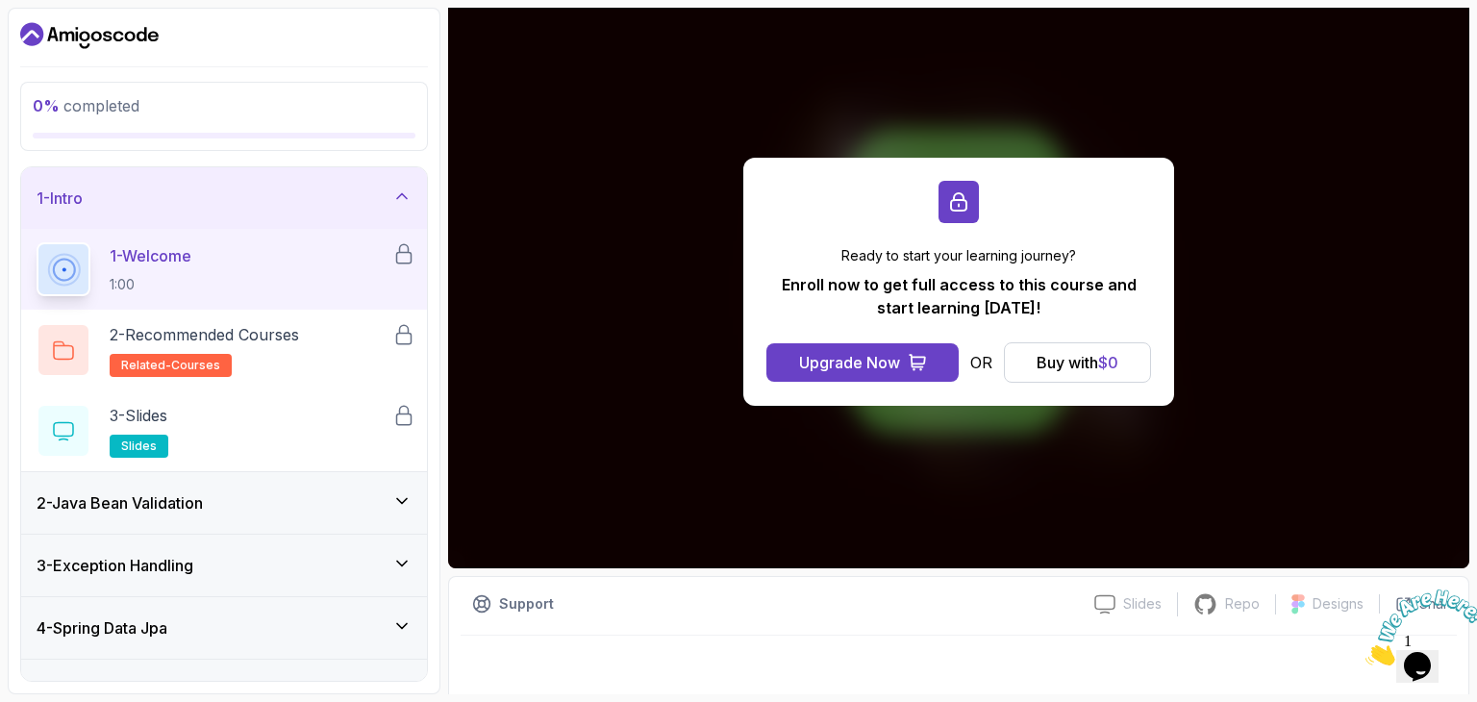
scroll to position [172, 0]
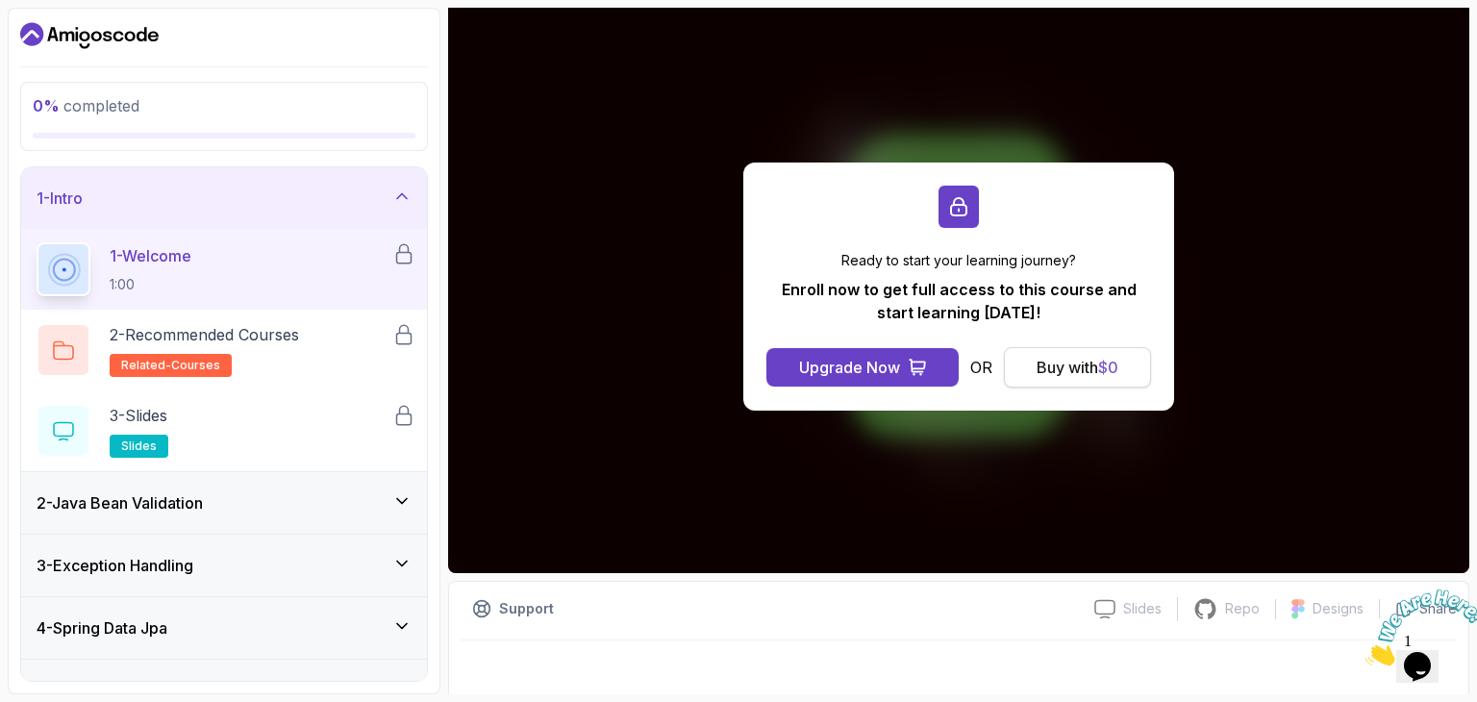
click at [1089, 356] on div "Buy with $ 0" at bounding box center [1078, 367] width 82 height 23
click at [1068, 366] on div "Buy with $ 0" at bounding box center [1078, 367] width 82 height 23
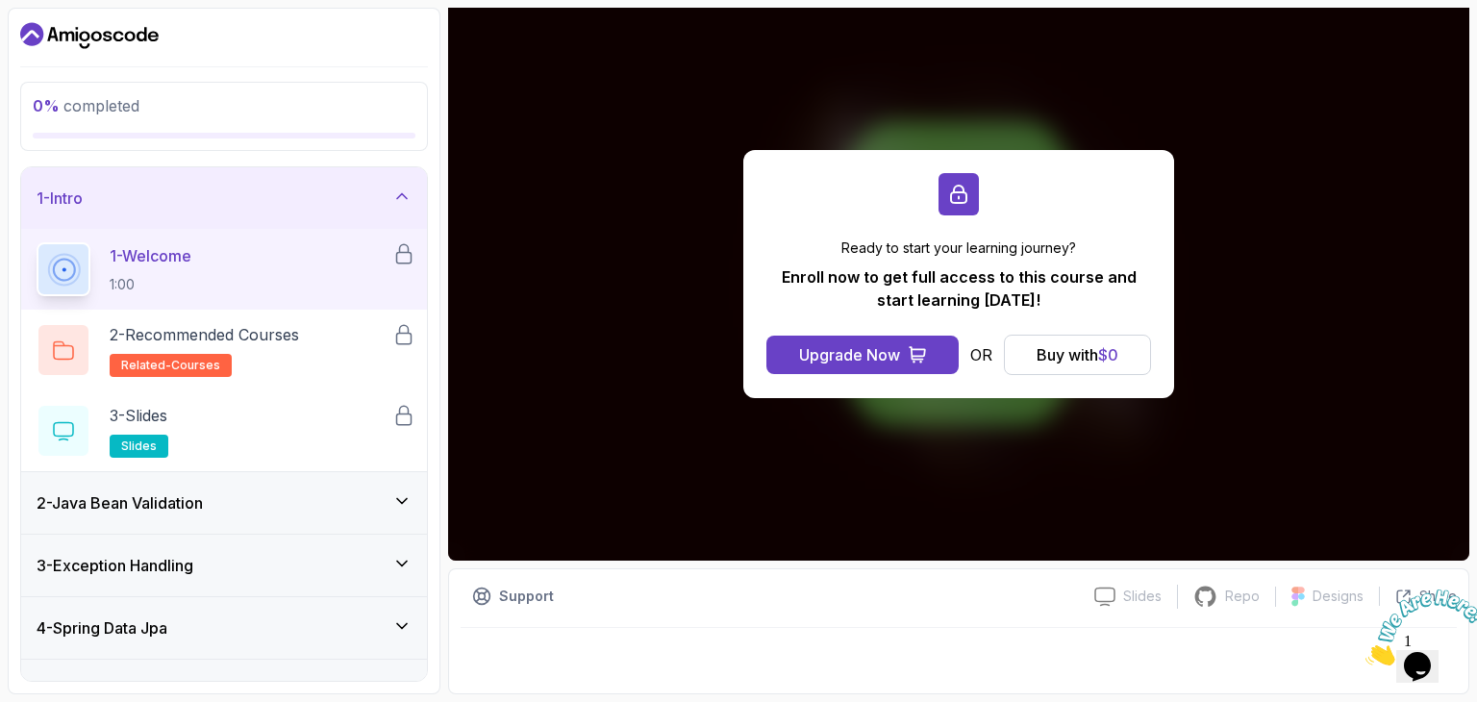
scroll to position [184, 0]
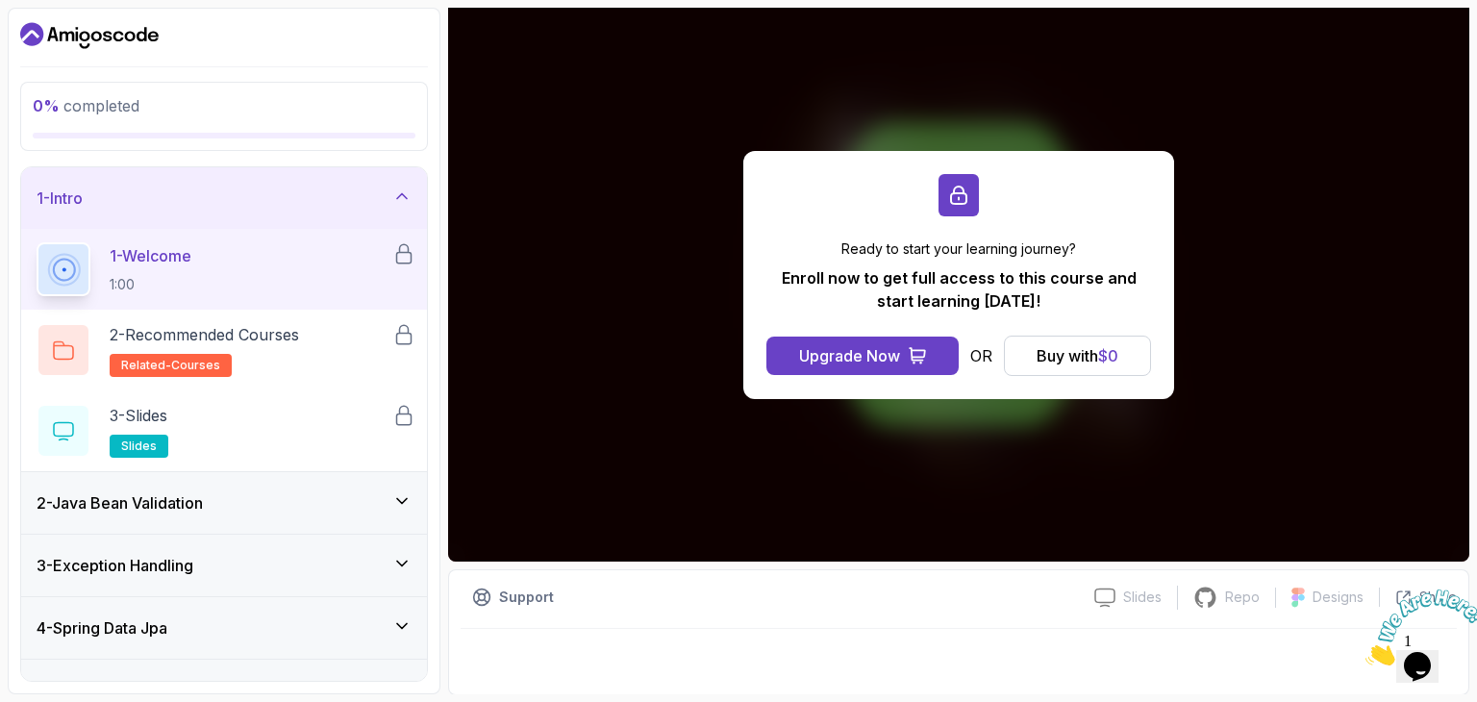
click at [339, 492] on div "2 - Java Bean Validation" at bounding box center [224, 502] width 375 height 23
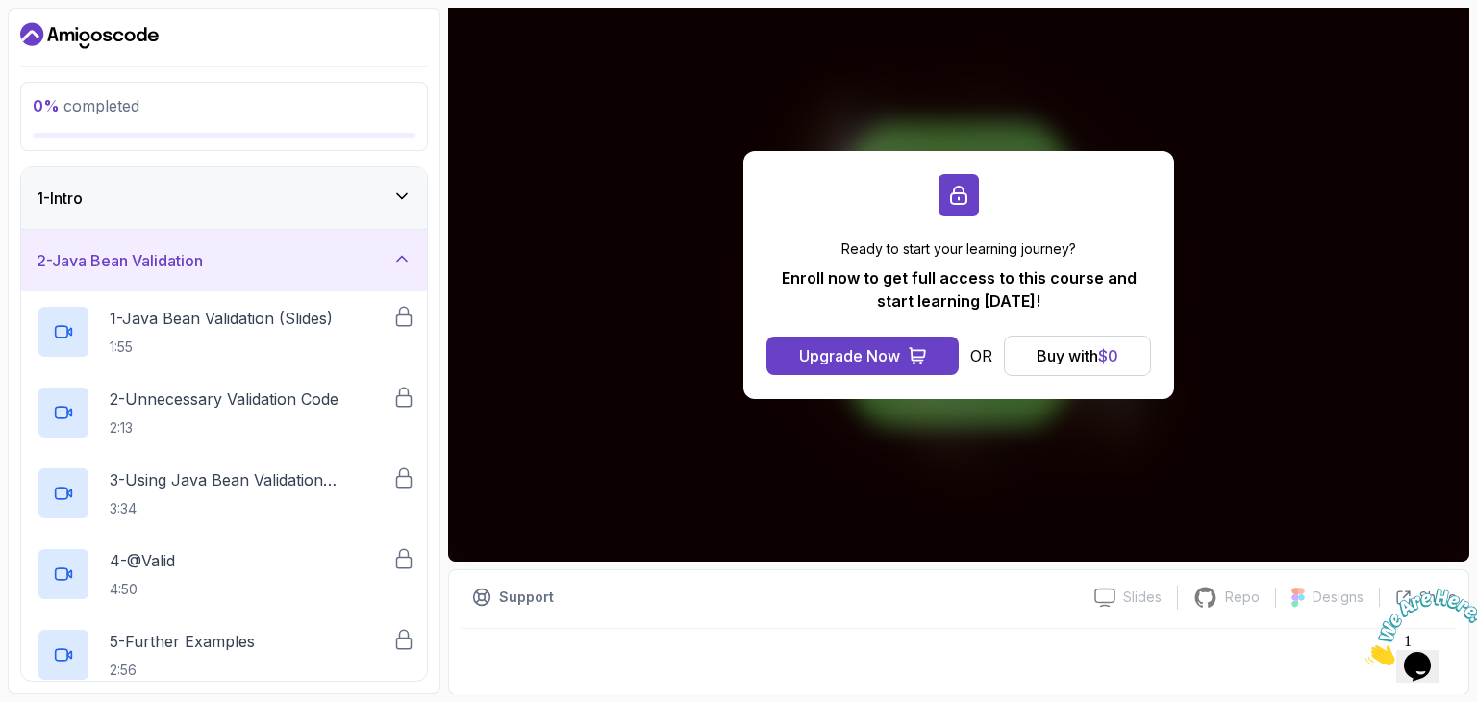
click at [376, 261] on div "2 - Java Bean Validation" at bounding box center [224, 260] width 375 height 23
